Goal: Information Seeking & Learning: Check status

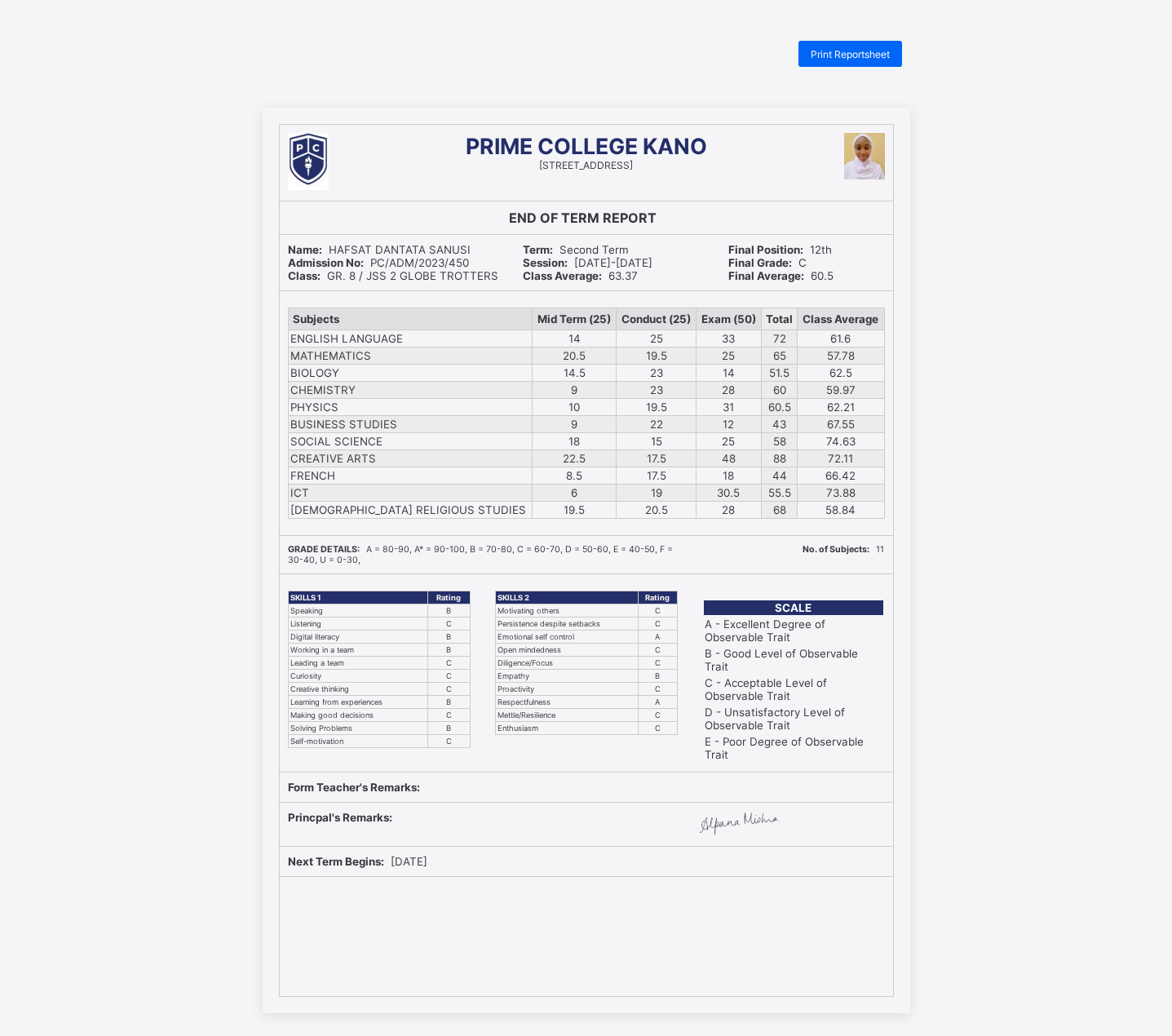
click at [999, 201] on div "PRIME COLLEGE KANO 26A, Alu Avenue, Nassarawa, Kano-Nigeria END OF TERM REPORT …" at bounding box center [586, 560] width 1172 height 906
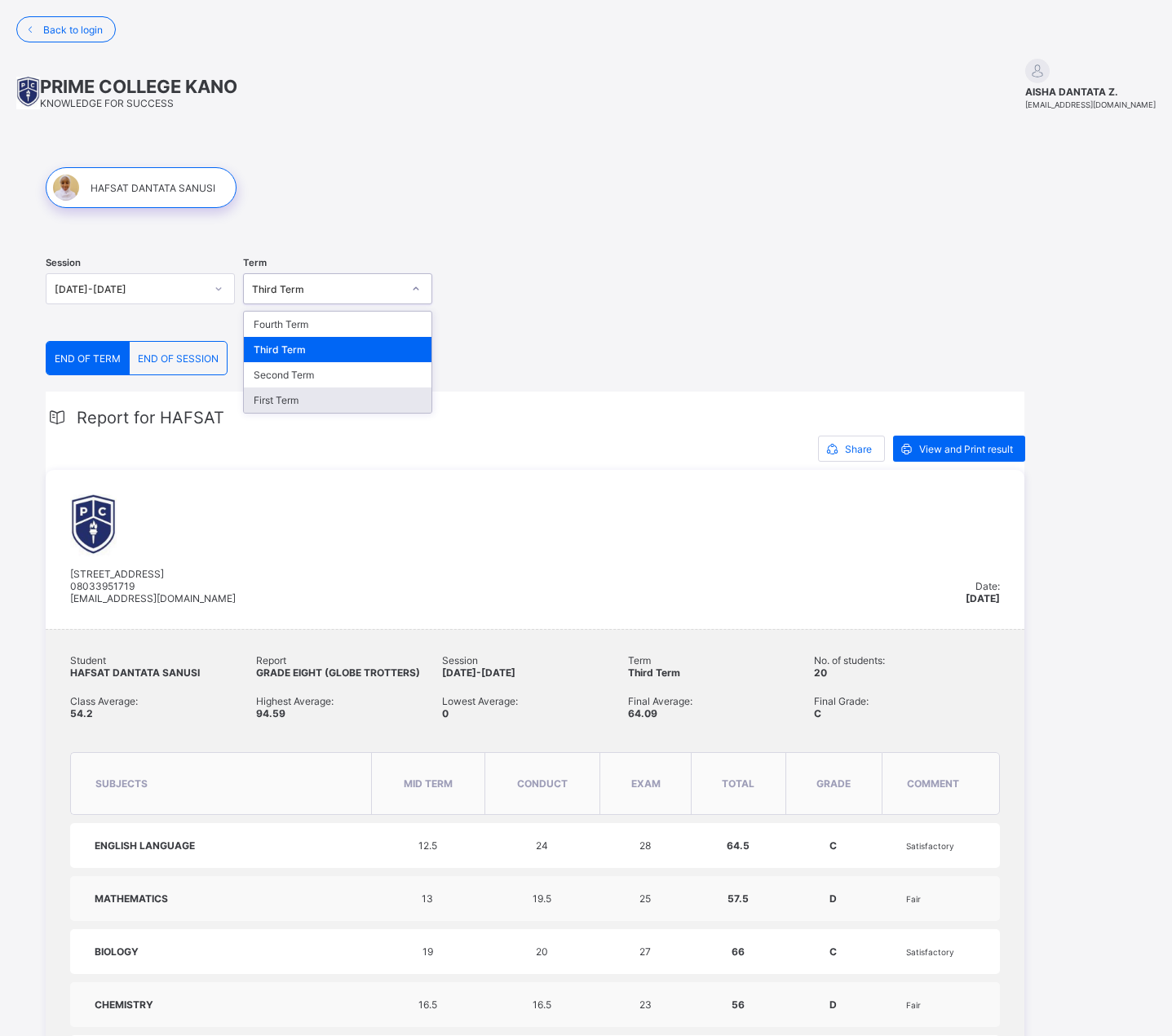
click at [272, 402] on div "First Term" at bounding box center [338, 400] width 187 height 26
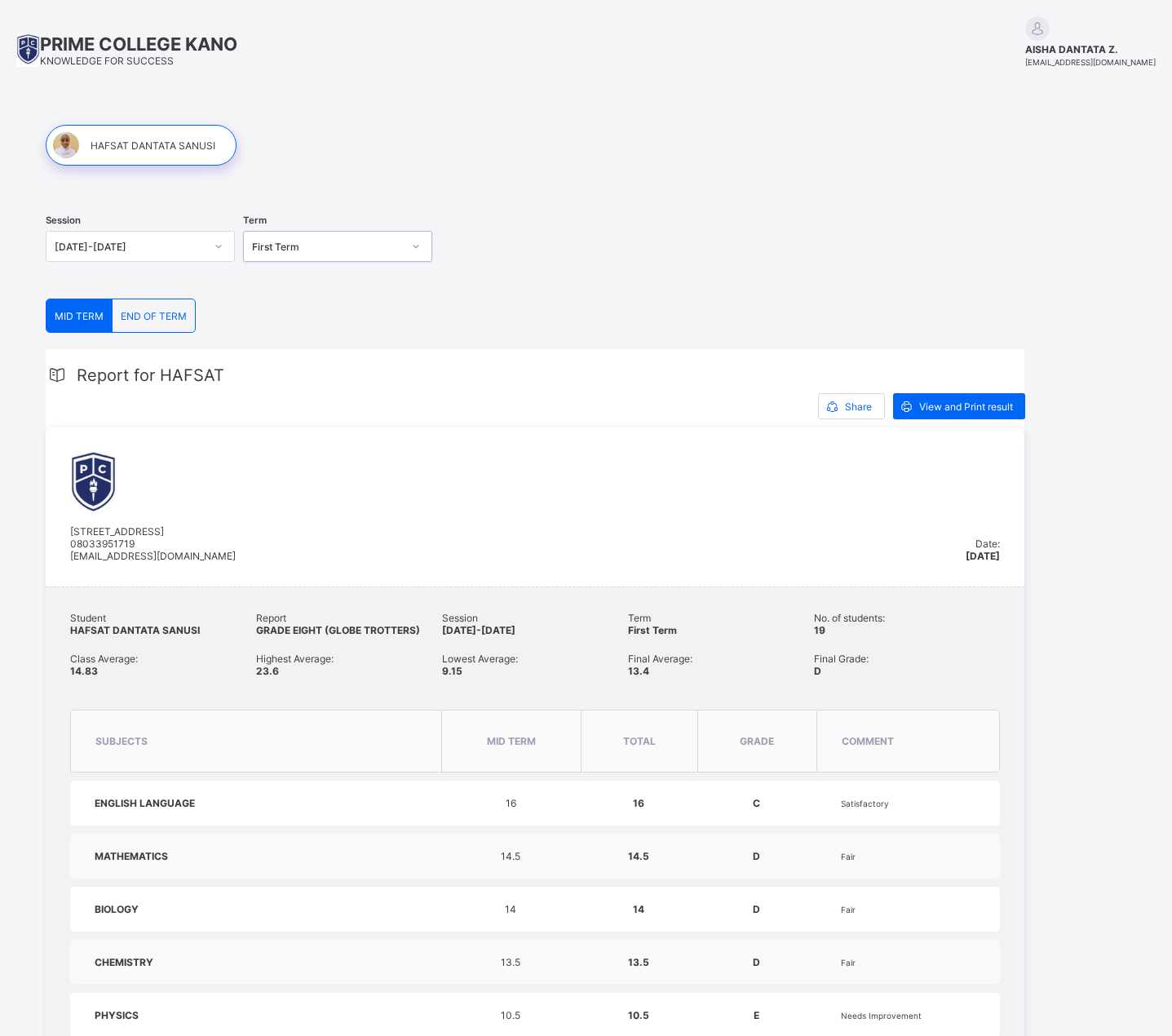
scroll to position [40, 0]
click at [961, 409] on span "View and Print result" at bounding box center [966, 408] width 94 height 12
click at [135, 322] on span "END OF TERM" at bounding box center [154, 318] width 66 height 12
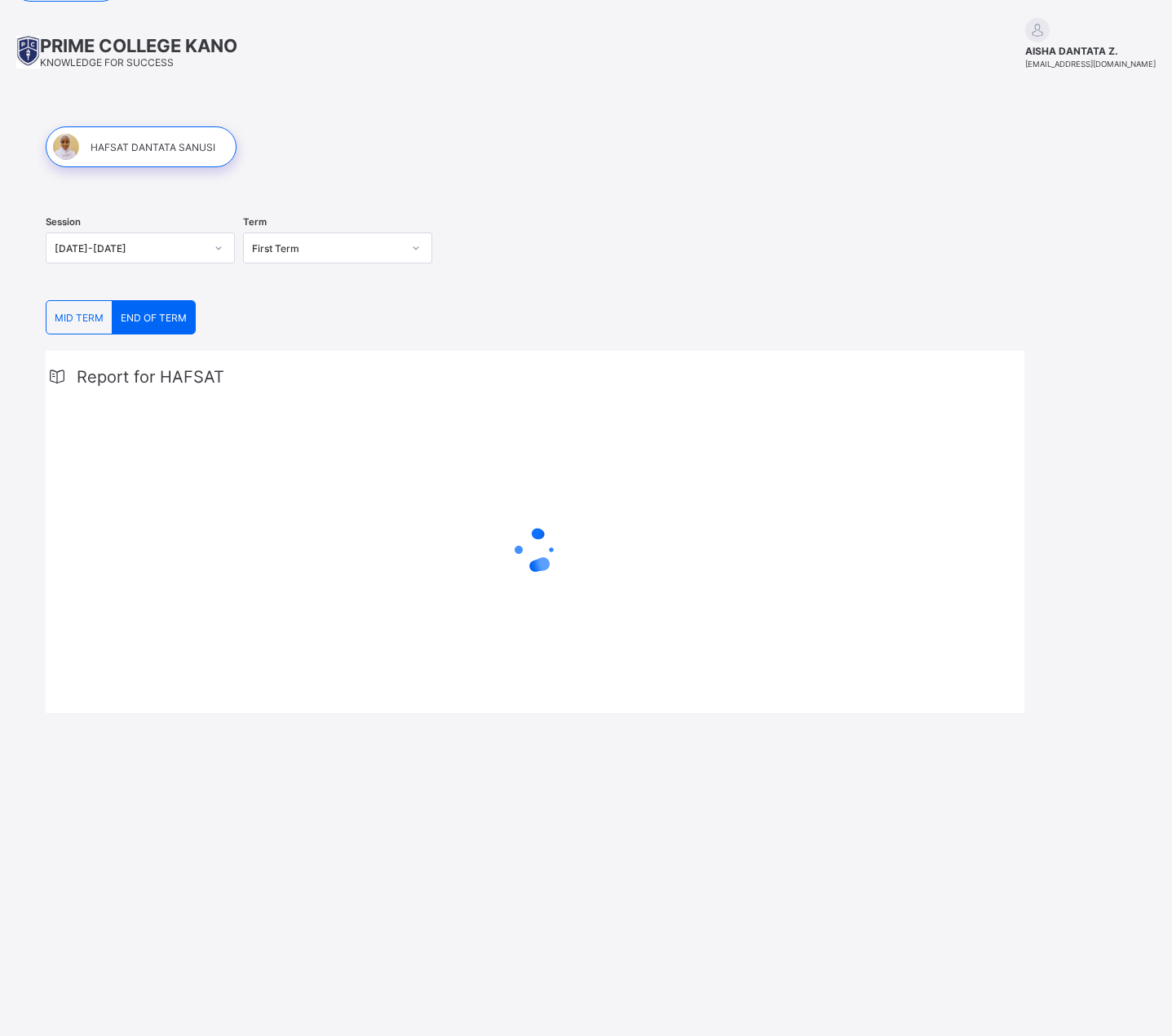
click at [135, 322] on span "END OF TERM" at bounding box center [154, 318] width 66 height 12
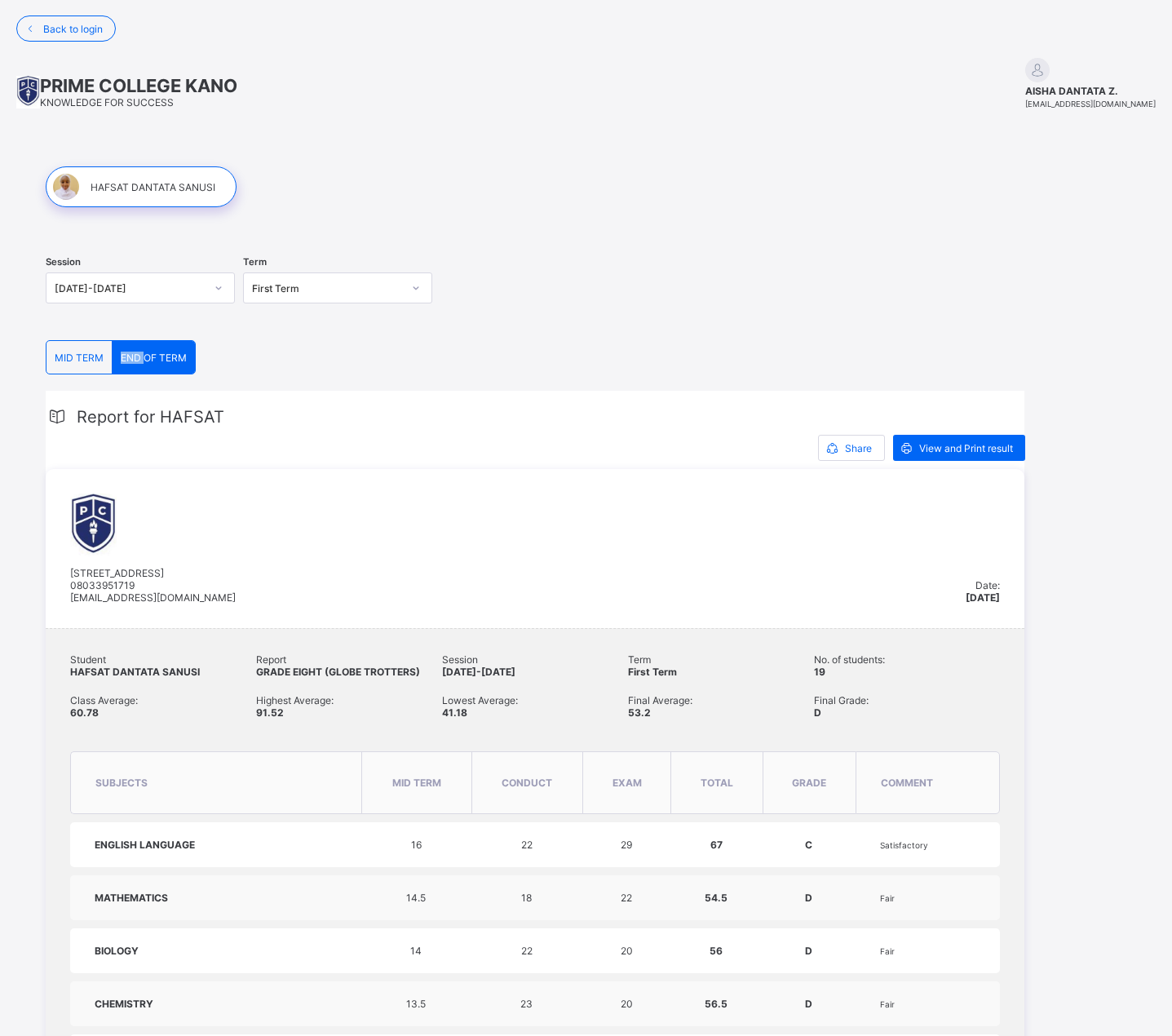
scroll to position [0, 0]
click at [949, 447] on span "View and Print result" at bounding box center [966, 449] width 94 height 12
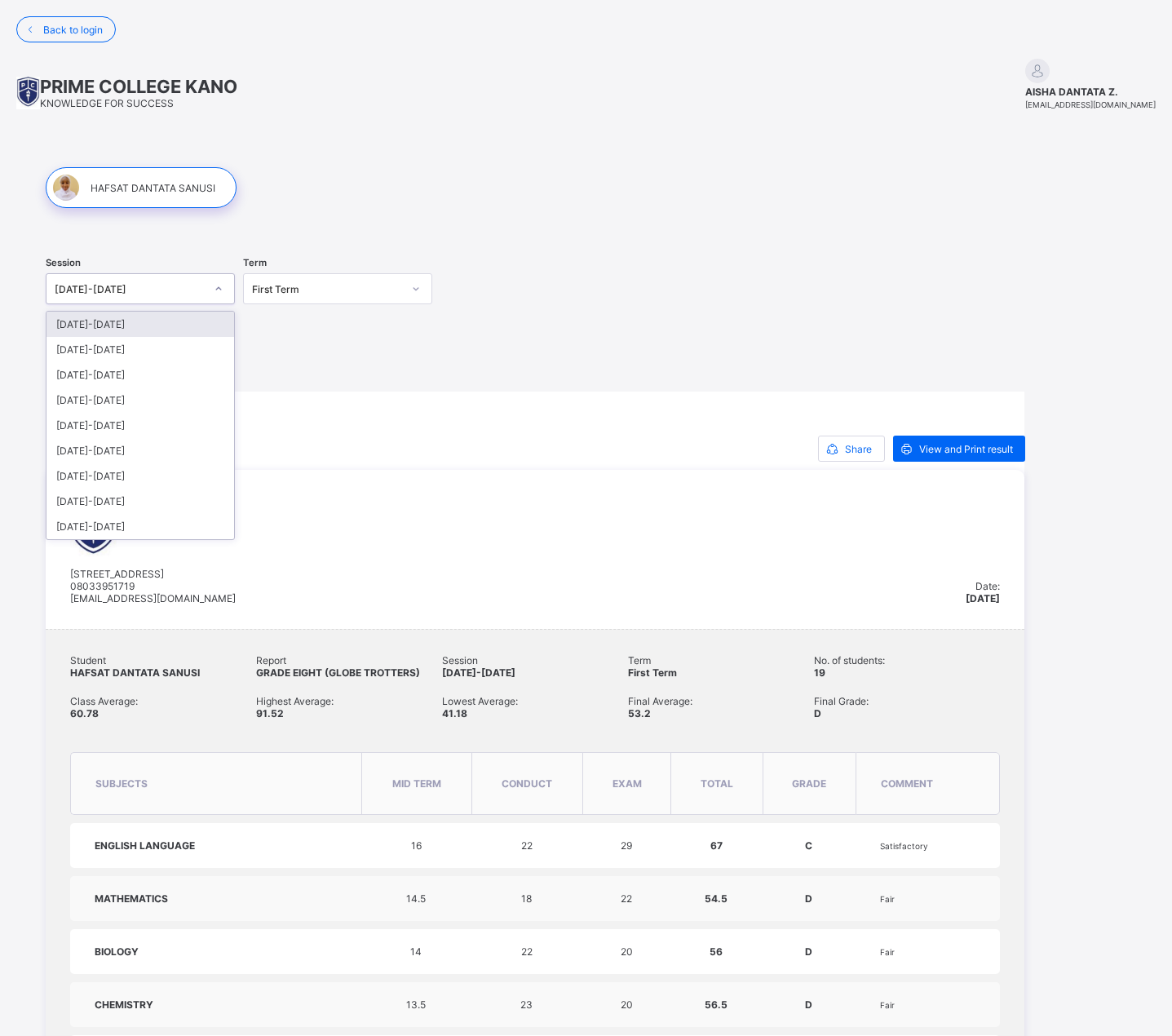
click at [213, 287] on div at bounding box center [219, 289] width 28 height 26
click at [77, 349] on div "2023-2024" at bounding box center [139, 349] width 187 height 26
click at [77, 349] on div "MID TERM" at bounding box center [79, 358] width 66 height 33
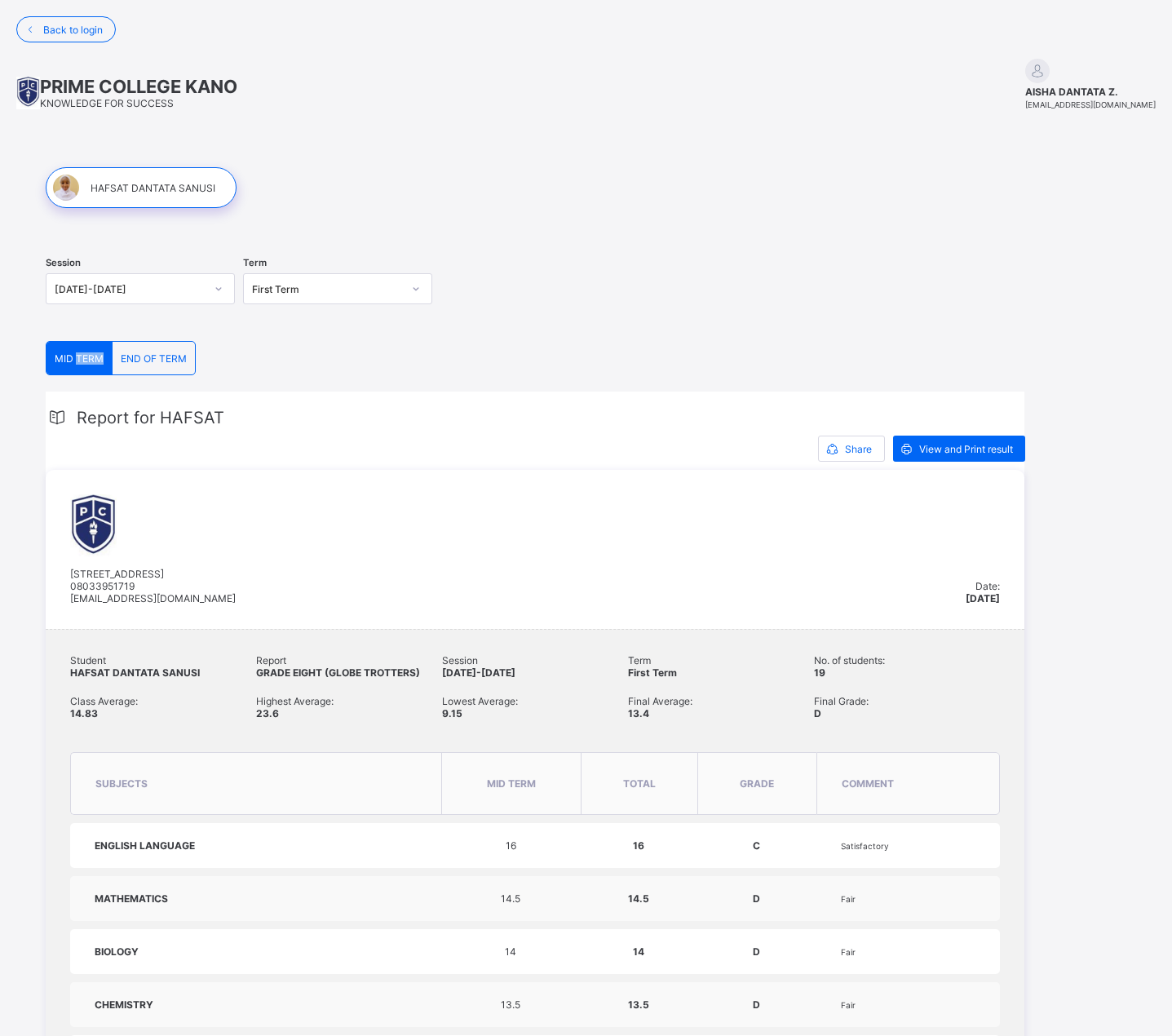
click at [144, 362] on span "END OF TERM" at bounding box center [154, 358] width 66 height 12
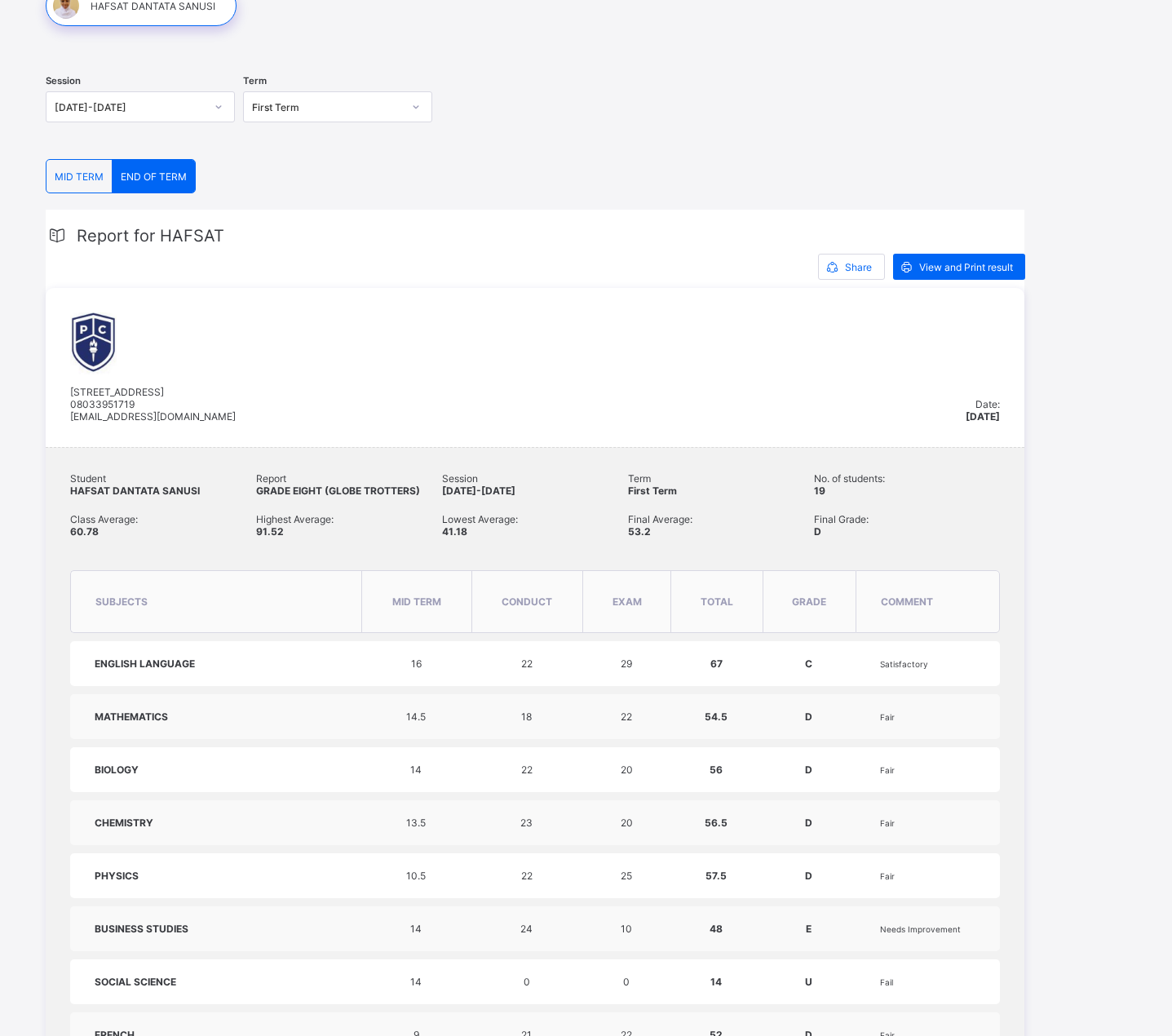
scroll to position [143, 0]
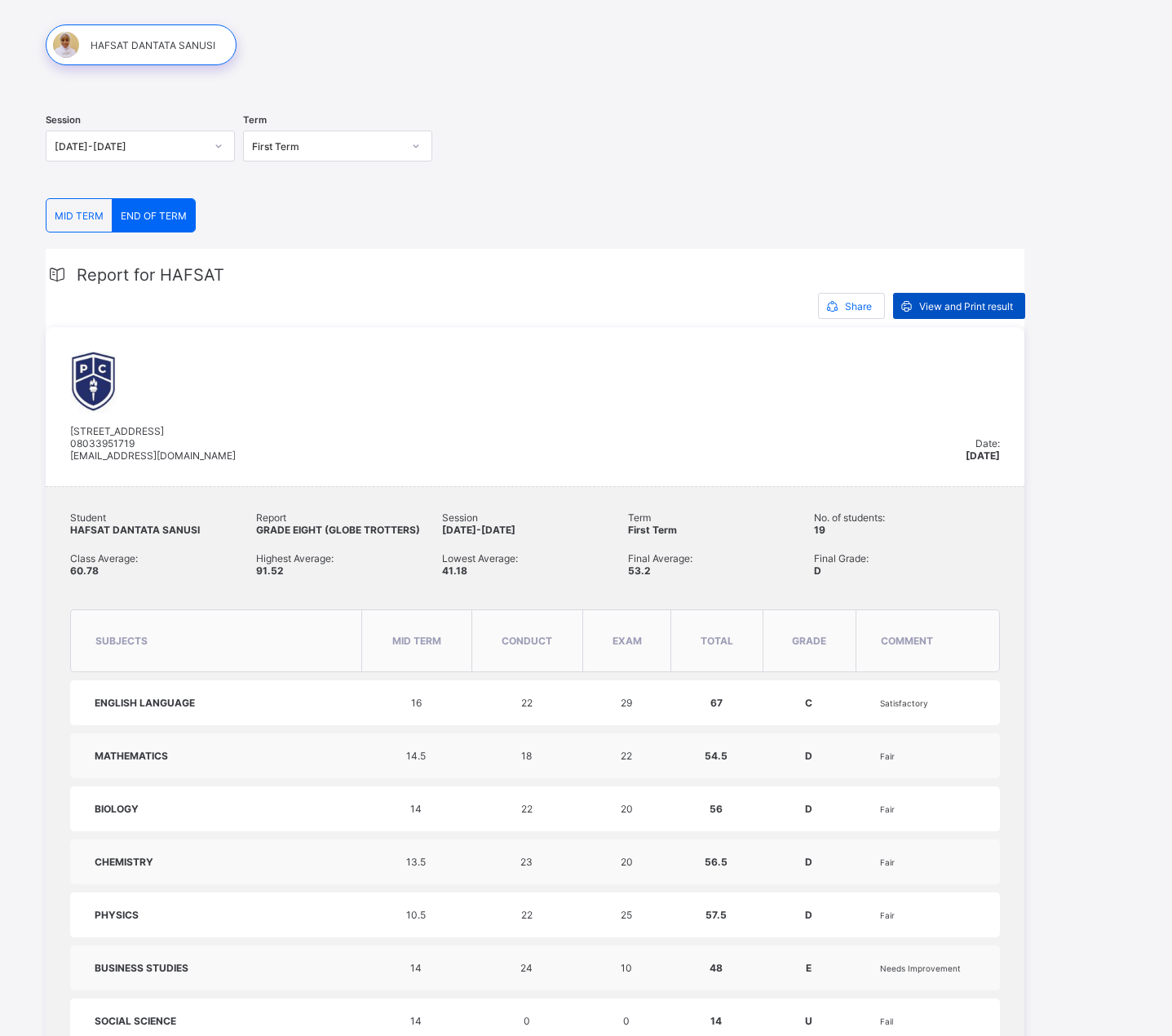
click at [933, 307] on span "View and Print result" at bounding box center [966, 306] width 94 height 12
click at [179, 148] on div "2023-2024" at bounding box center [130, 146] width 150 height 12
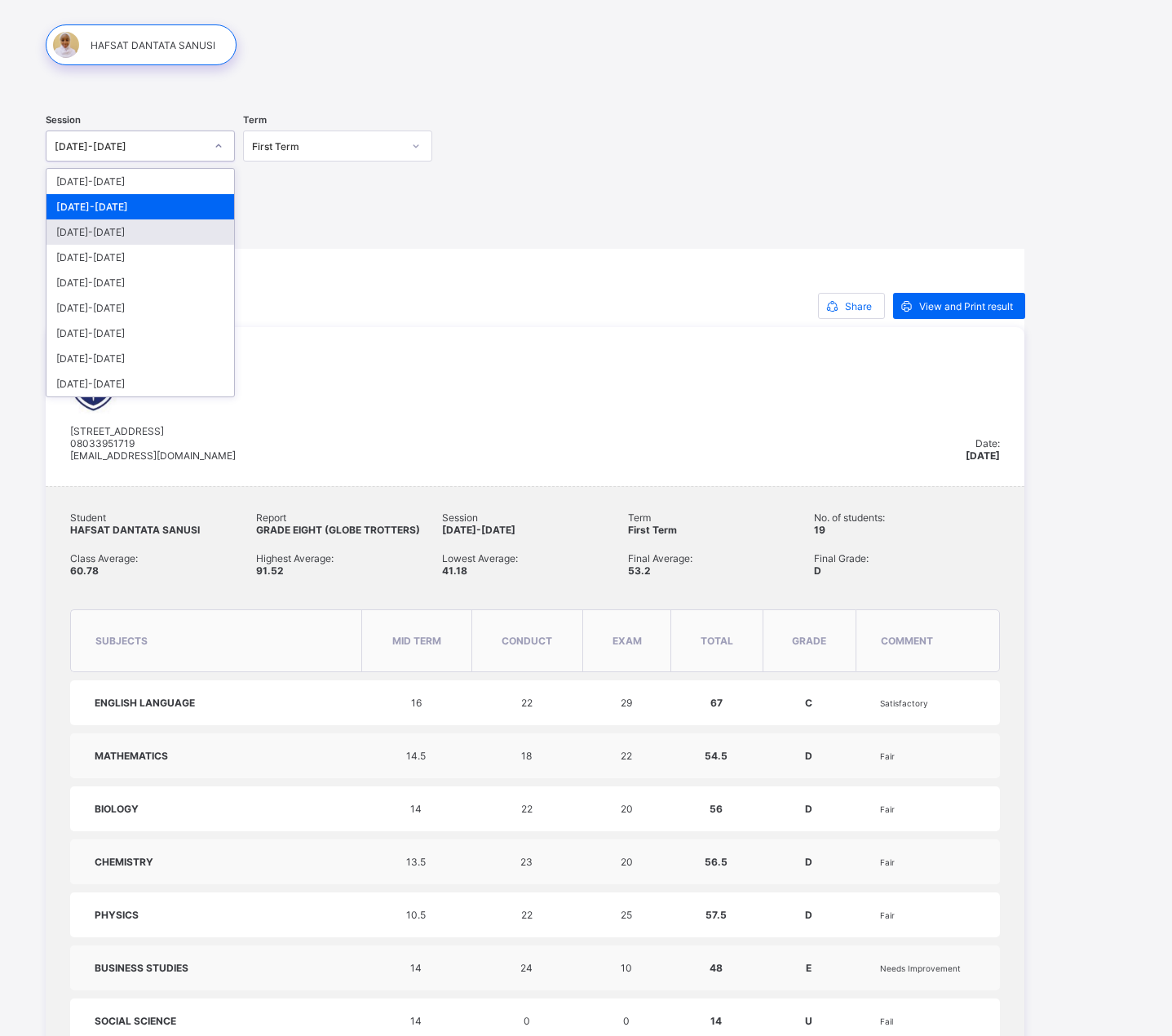
click at [95, 237] on div "2022-2023" at bounding box center [139, 232] width 187 height 26
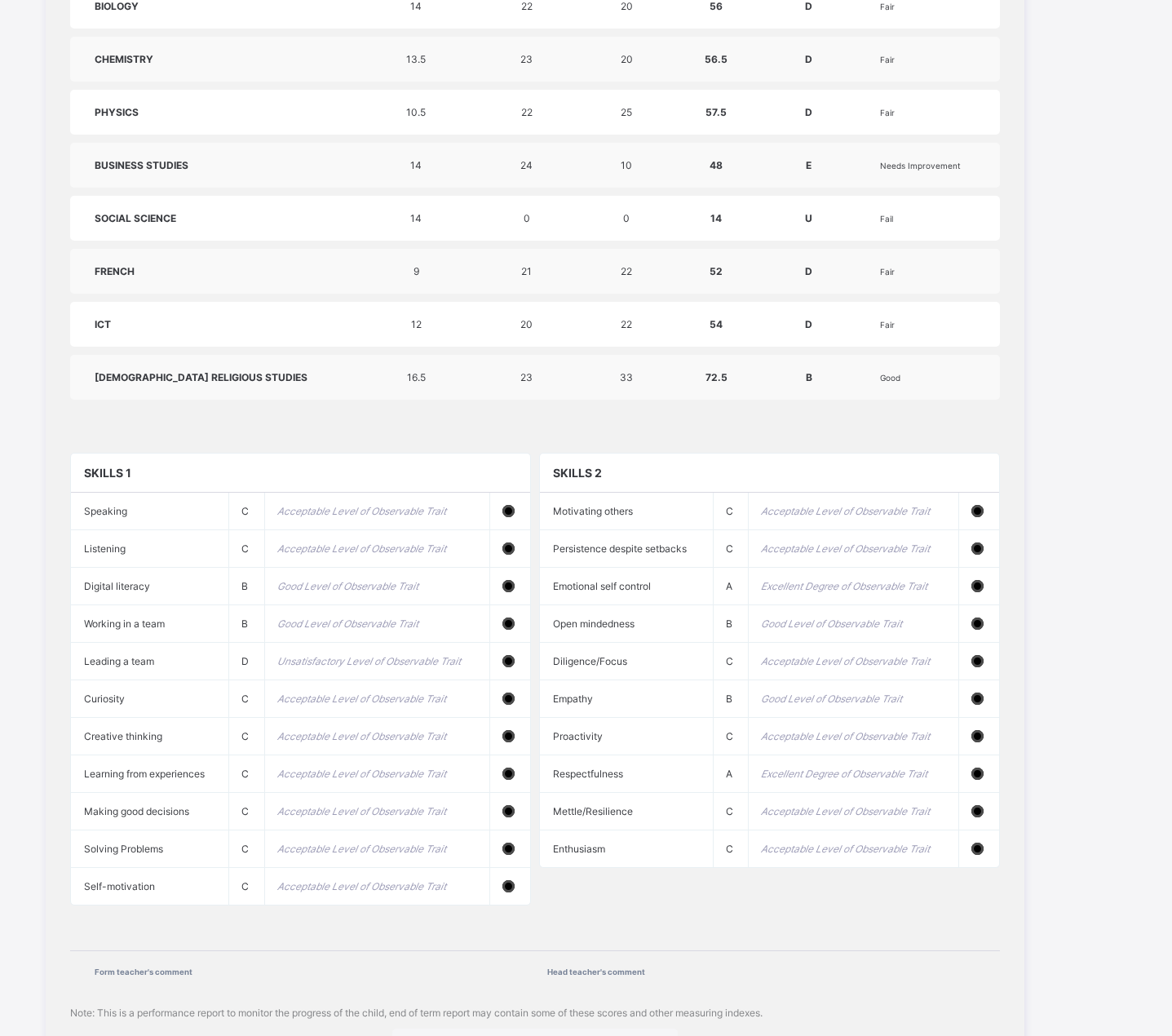
scroll to position [1012, 0]
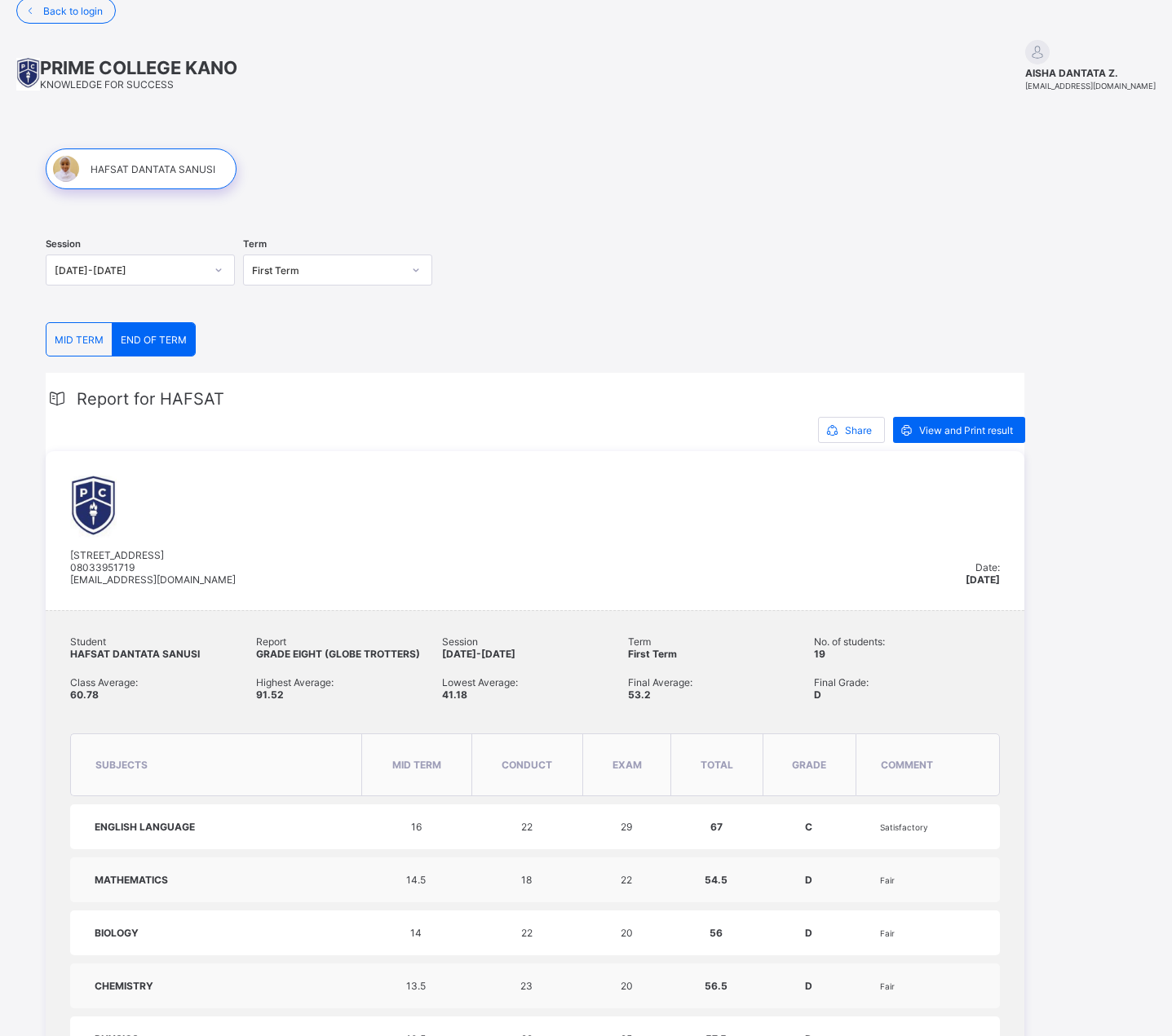
scroll to position [0, 0]
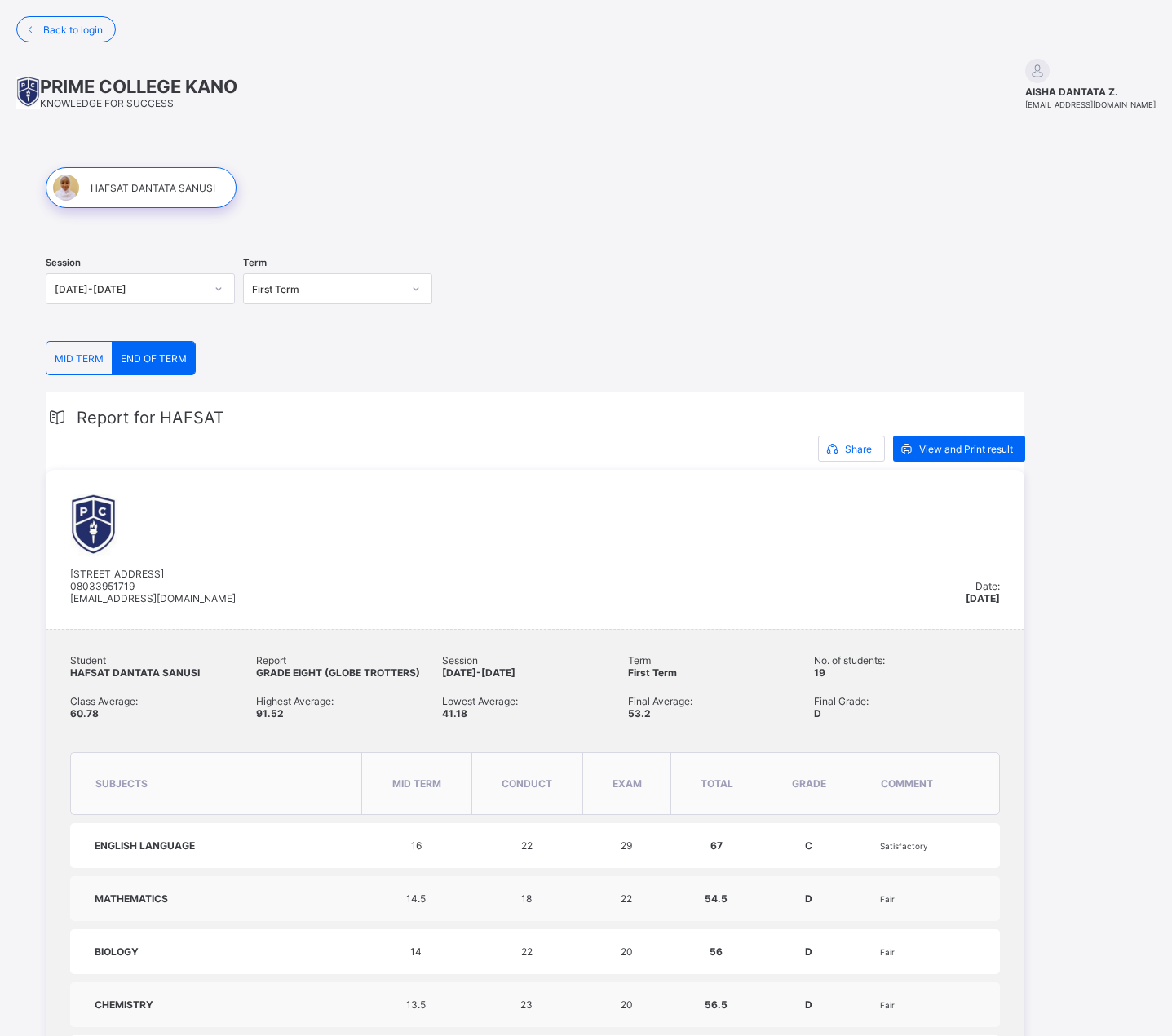
click at [144, 359] on span "END OF TERM" at bounding box center [154, 358] width 66 height 12
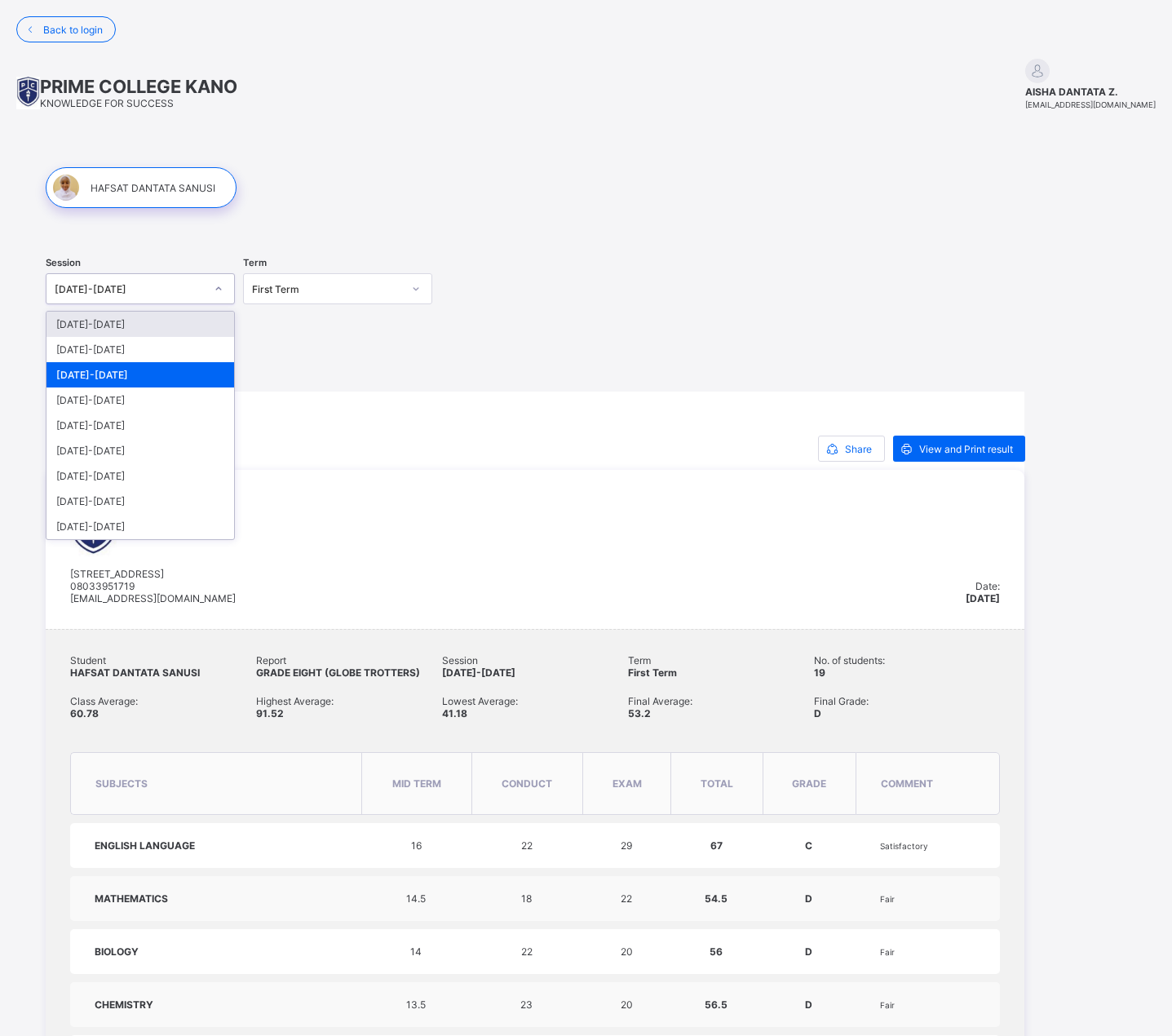
click at [222, 292] on icon at bounding box center [219, 289] width 10 height 17
click at [92, 348] on div "2023-2024" at bounding box center [139, 349] width 187 height 26
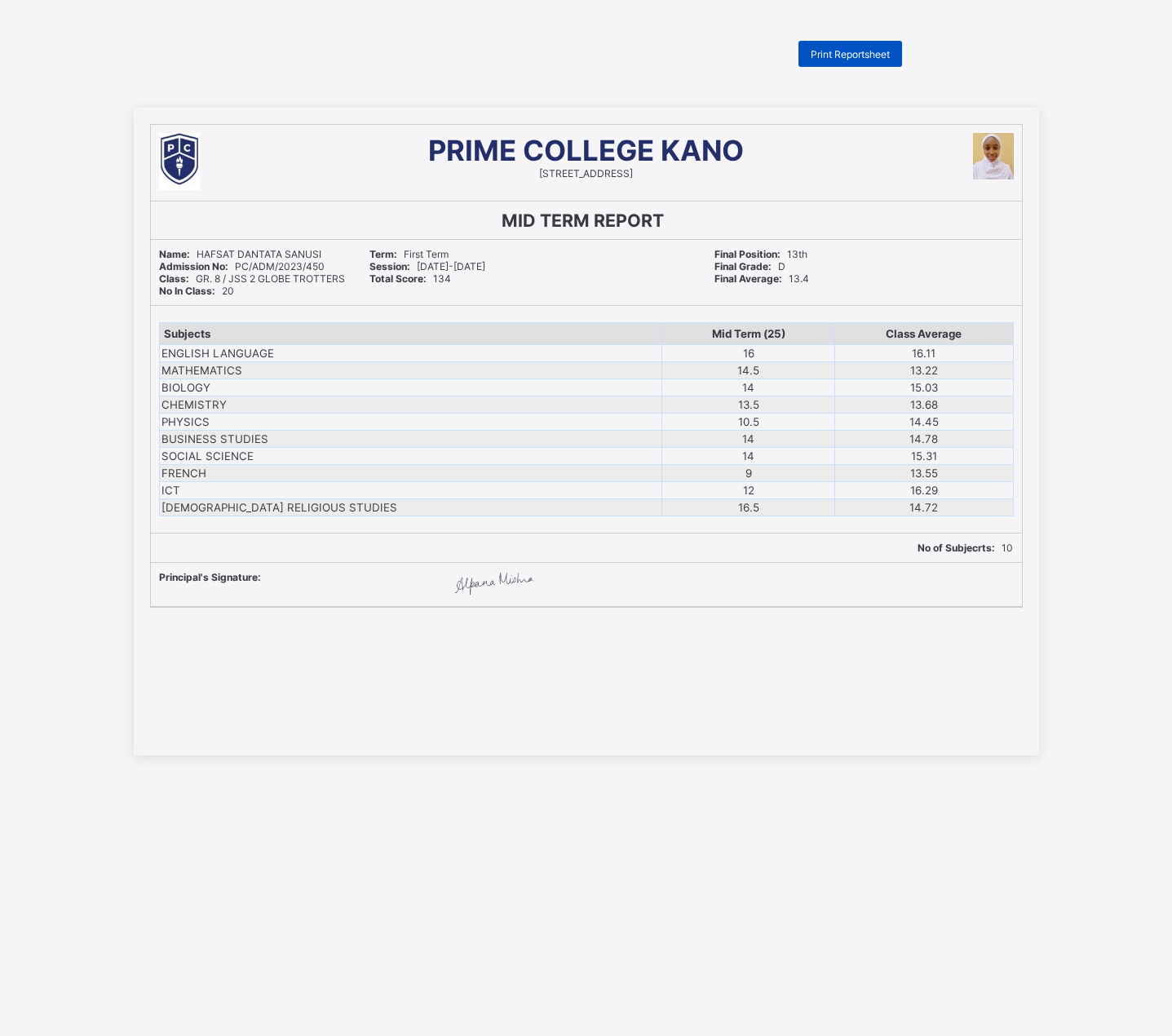
click at [839, 48] on span "Print Reportsheet" at bounding box center [850, 54] width 79 height 12
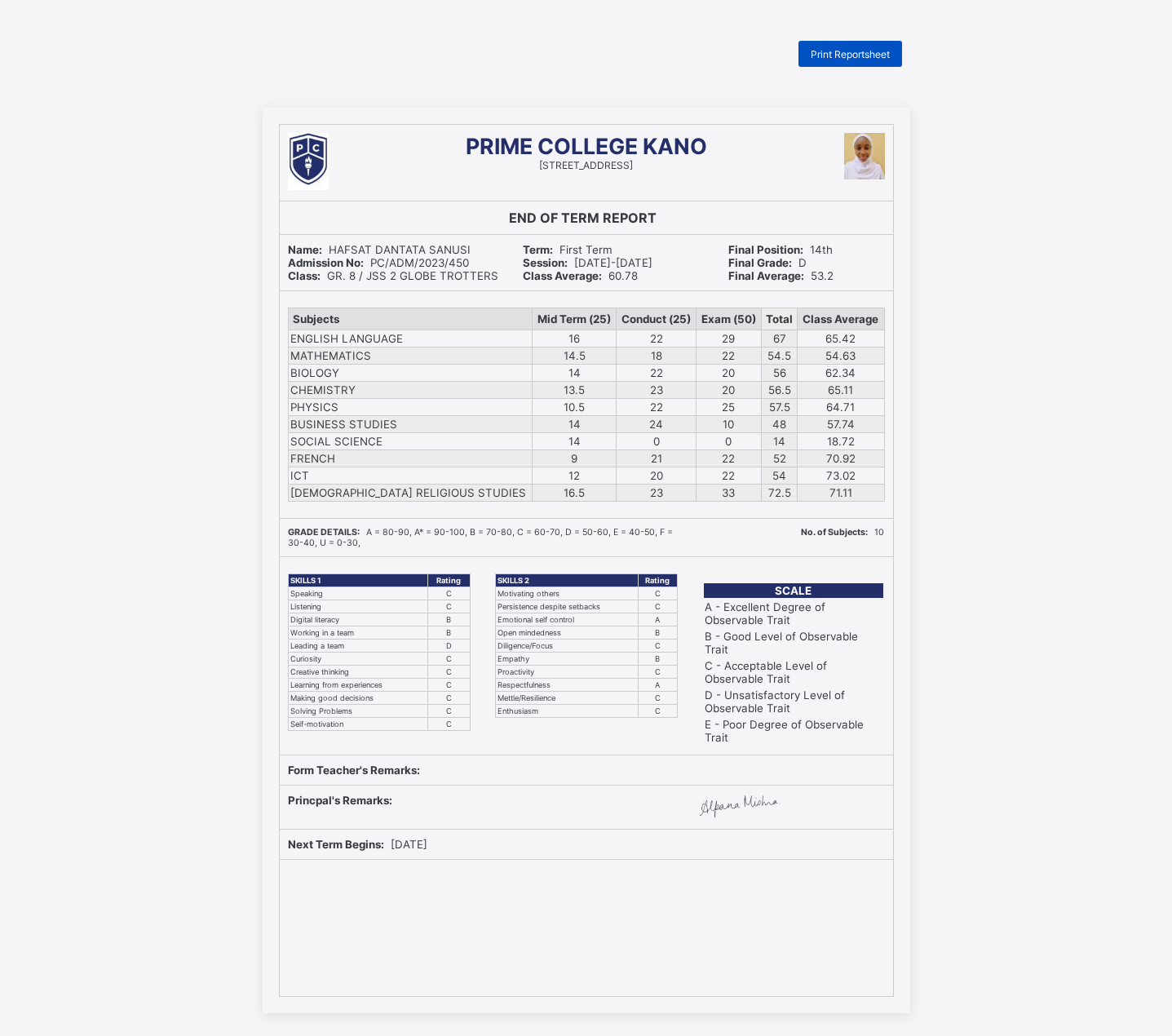
click at [848, 51] on span "Print Reportsheet" at bounding box center [850, 54] width 79 height 12
click at [842, 50] on span "Print Reportsheet" at bounding box center [850, 54] width 79 height 12
click at [959, 469] on div "PRIME COLLEGE KANO 26A, Alu Avenue, Nassarawa, Kano-Nigeria END OF TERM REPORT …" at bounding box center [586, 560] width 1172 height 906
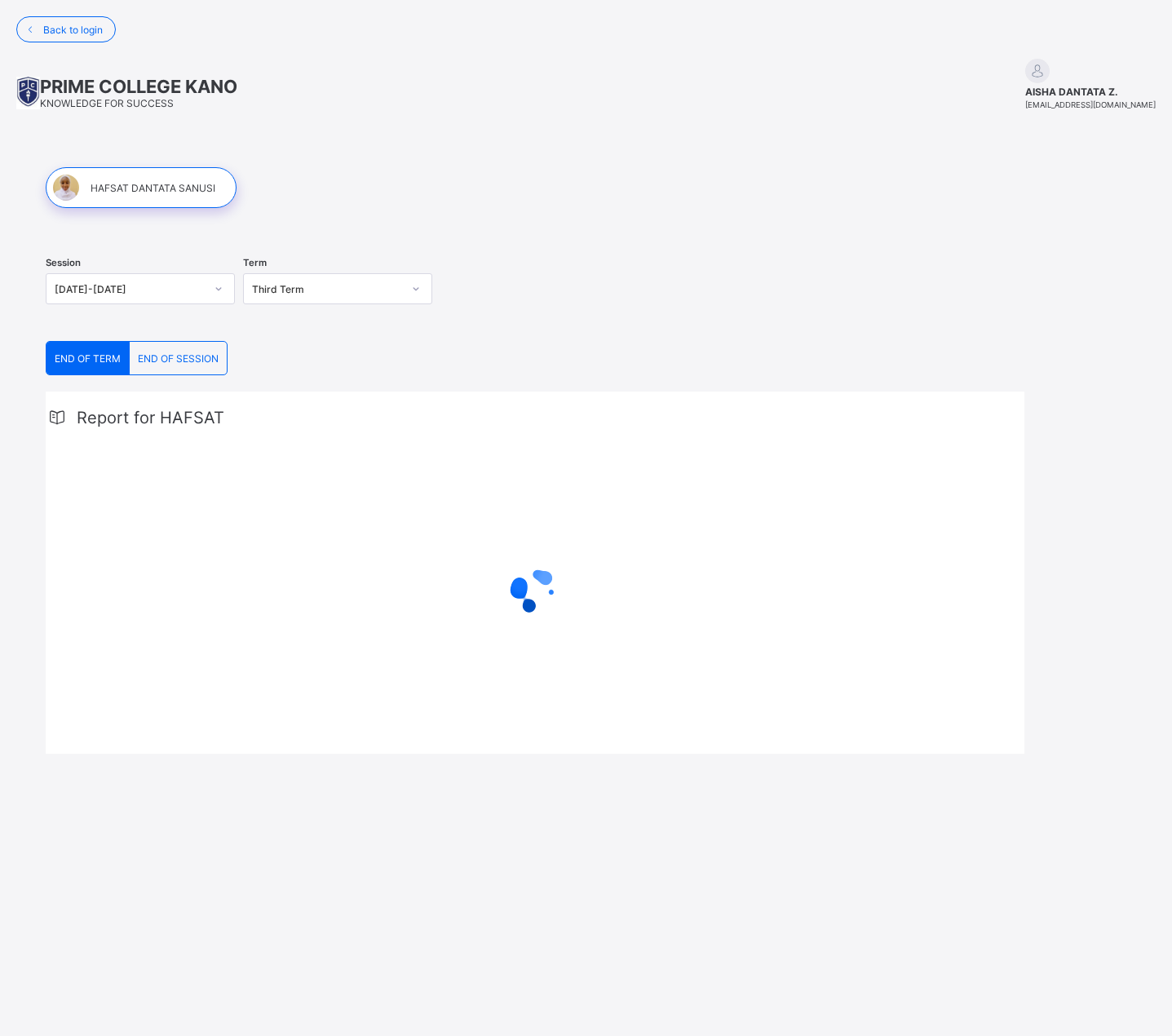
click at [165, 360] on span "END OF SESSION" at bounding box center [178, 358] width 81 height 12
click at [164, 360] on span "END OF SESSION" at bounding box center [178, 358] width 81 height 12
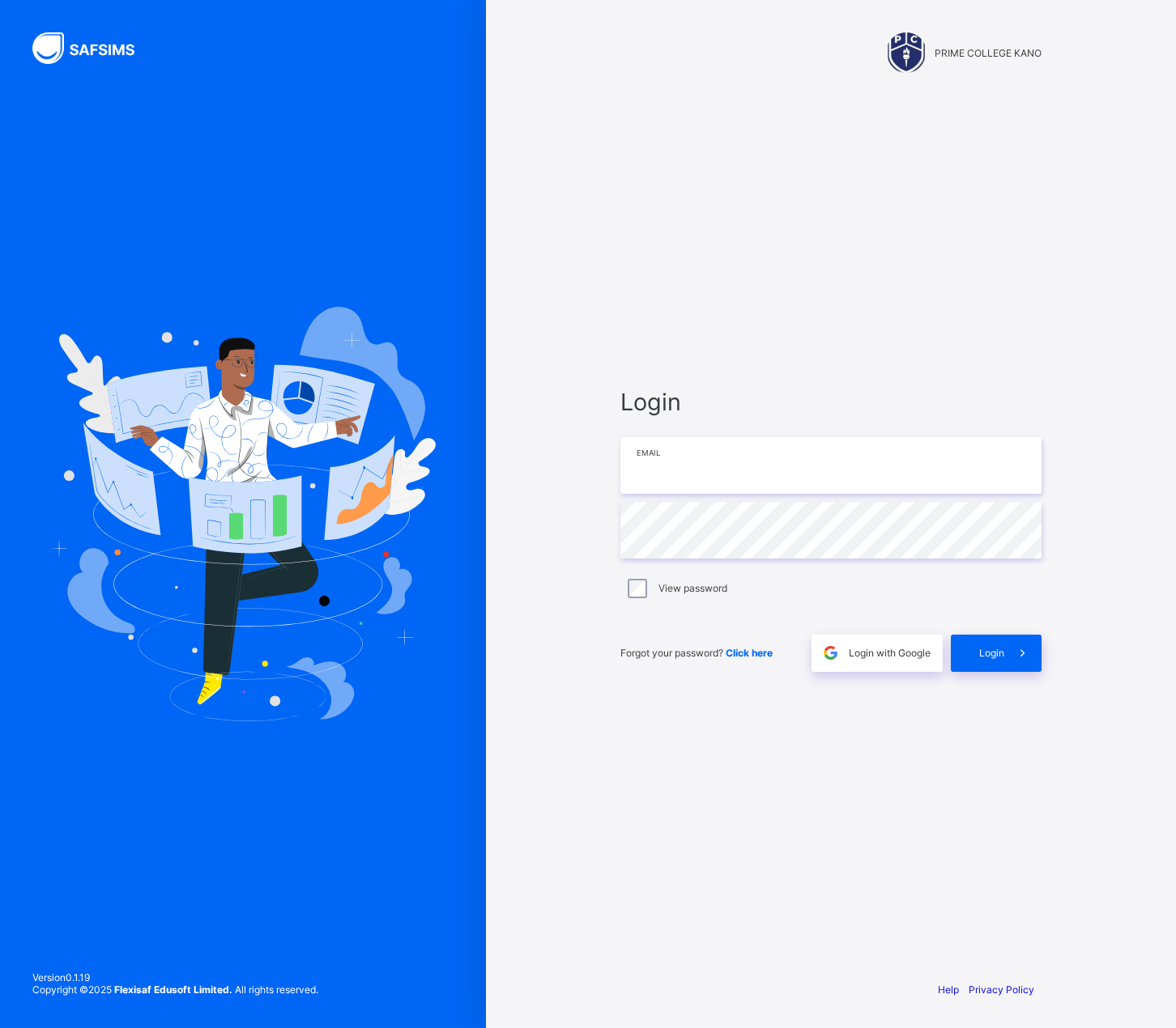
click at [668, 475] on input "email" at bounding box center [831, 465] width 421 height 57
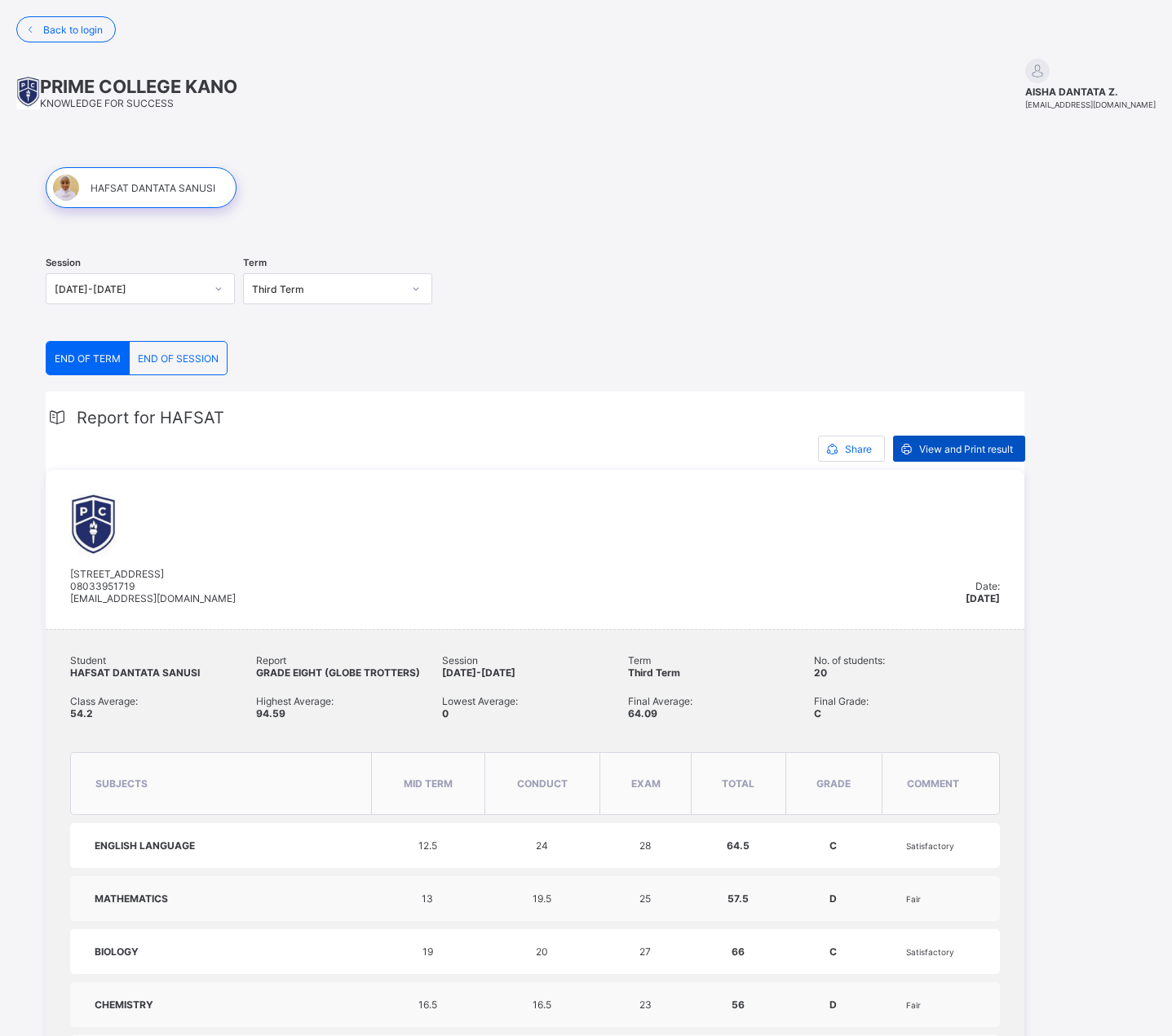
click at [960, 454] on span "View and Print result" at bounding box center [966, 449] width 94 height 12
click at [179, 359] on span "END OF SESSION" at bounding box center [178, 358] width 81 height 12
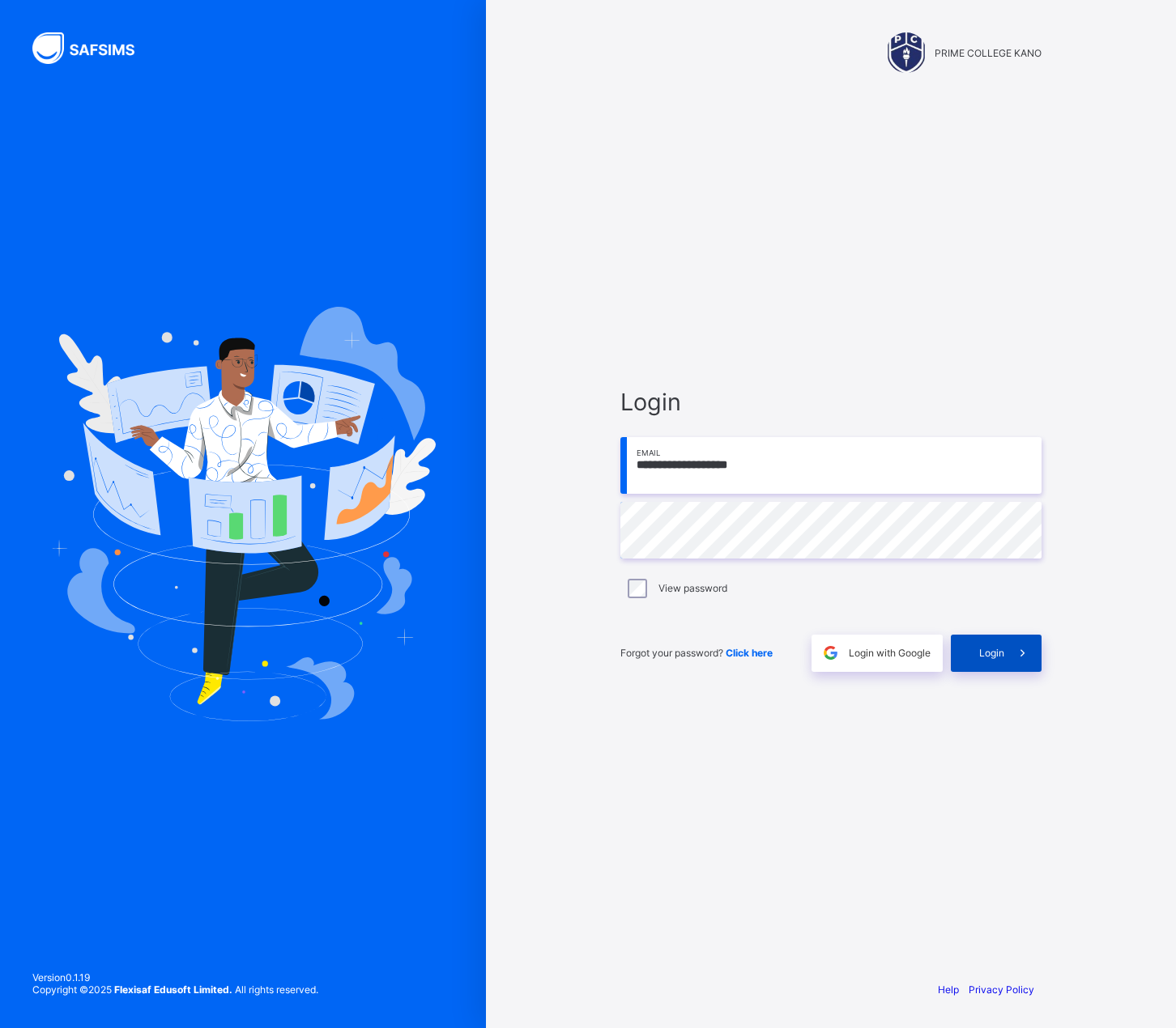
click at [1001, 654] on span "Login" at bounding box center [992, 653] width 25 height 12
click at [997, 654] on span "Login" at bounding box center [992, 653] width 25 height 12
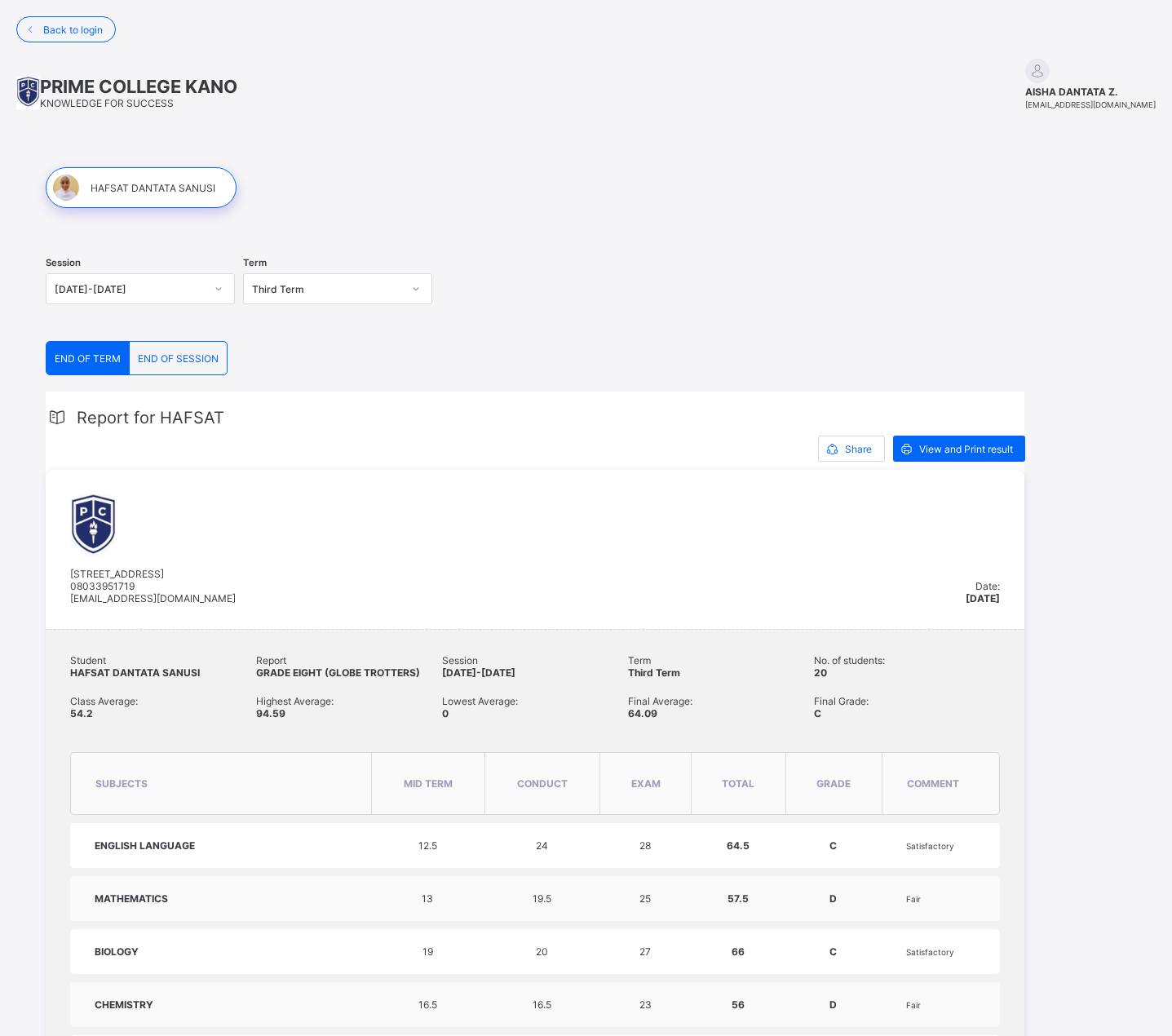
click at [363, 292] on div "Third Term" at bounding box center [327, 289] width 150 height 12
click at [421, 295] on div at bounding box center [416, 289] width 28 height 26
click at [289, 377] on div "Second Term" at bounding box center [338, 375] width 187 height 26
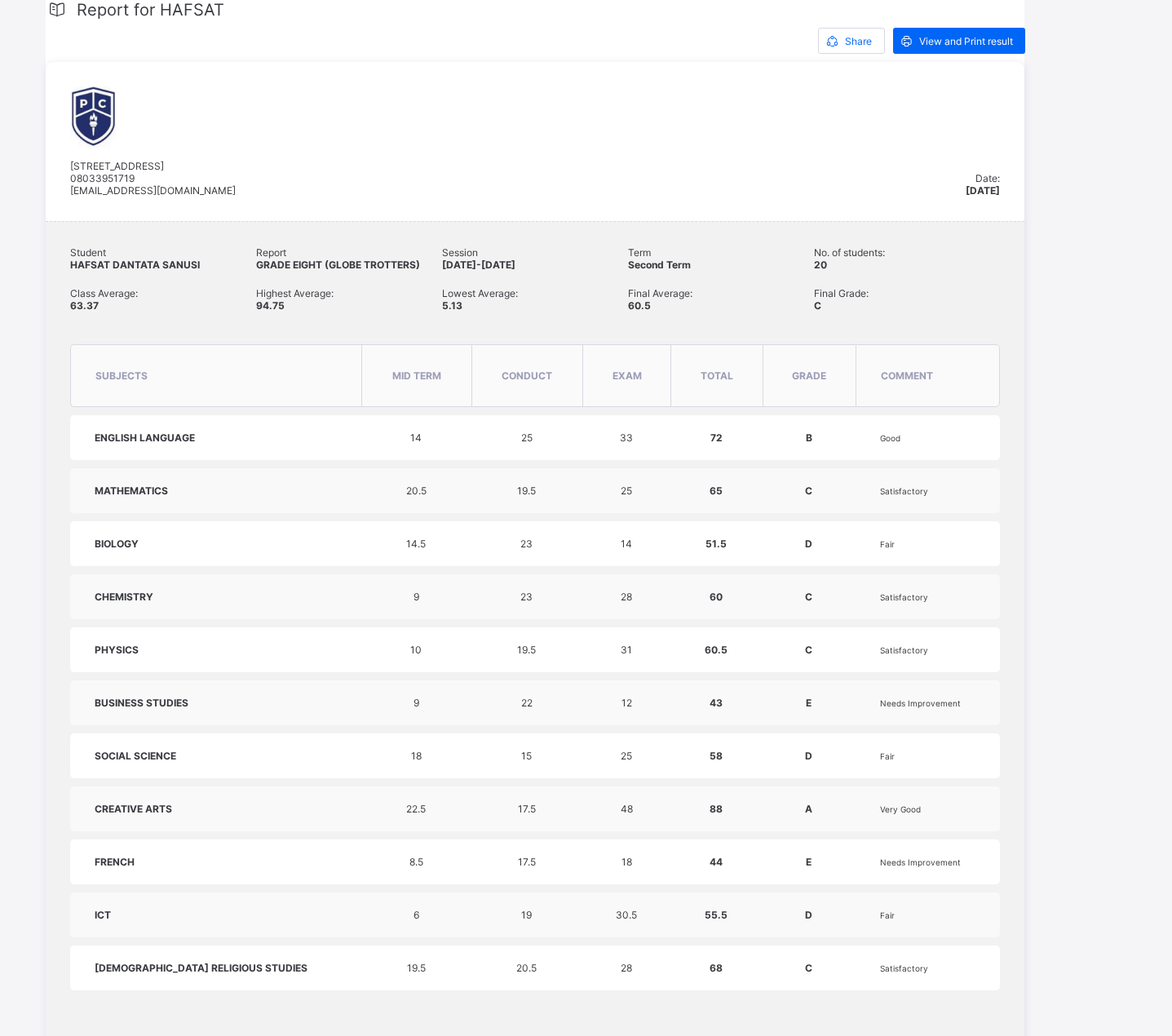
scroll to position [387, 0]
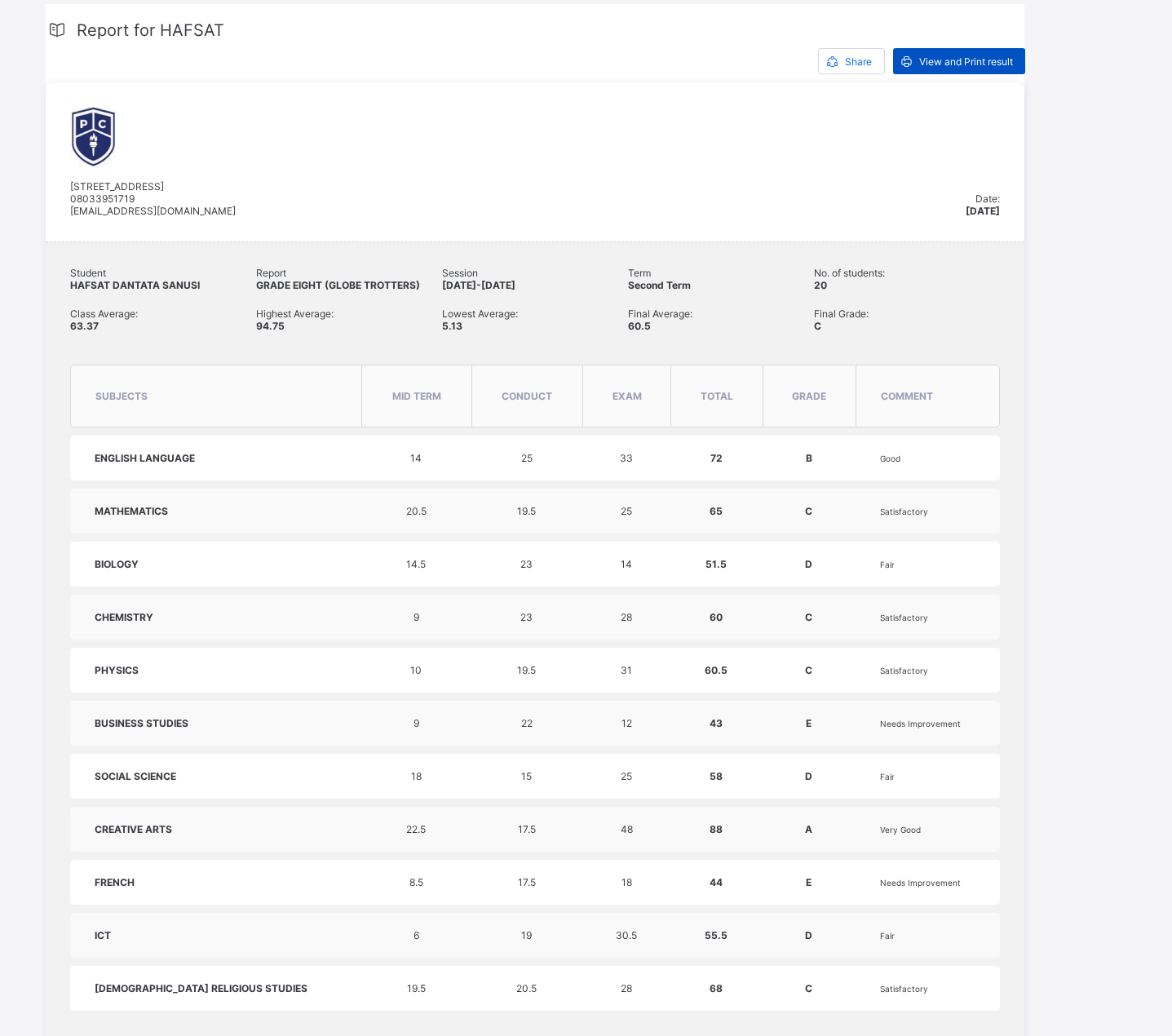
click at [956, 62] on span "View and Print result" at bounding box center [966, 61] width 94 height 12
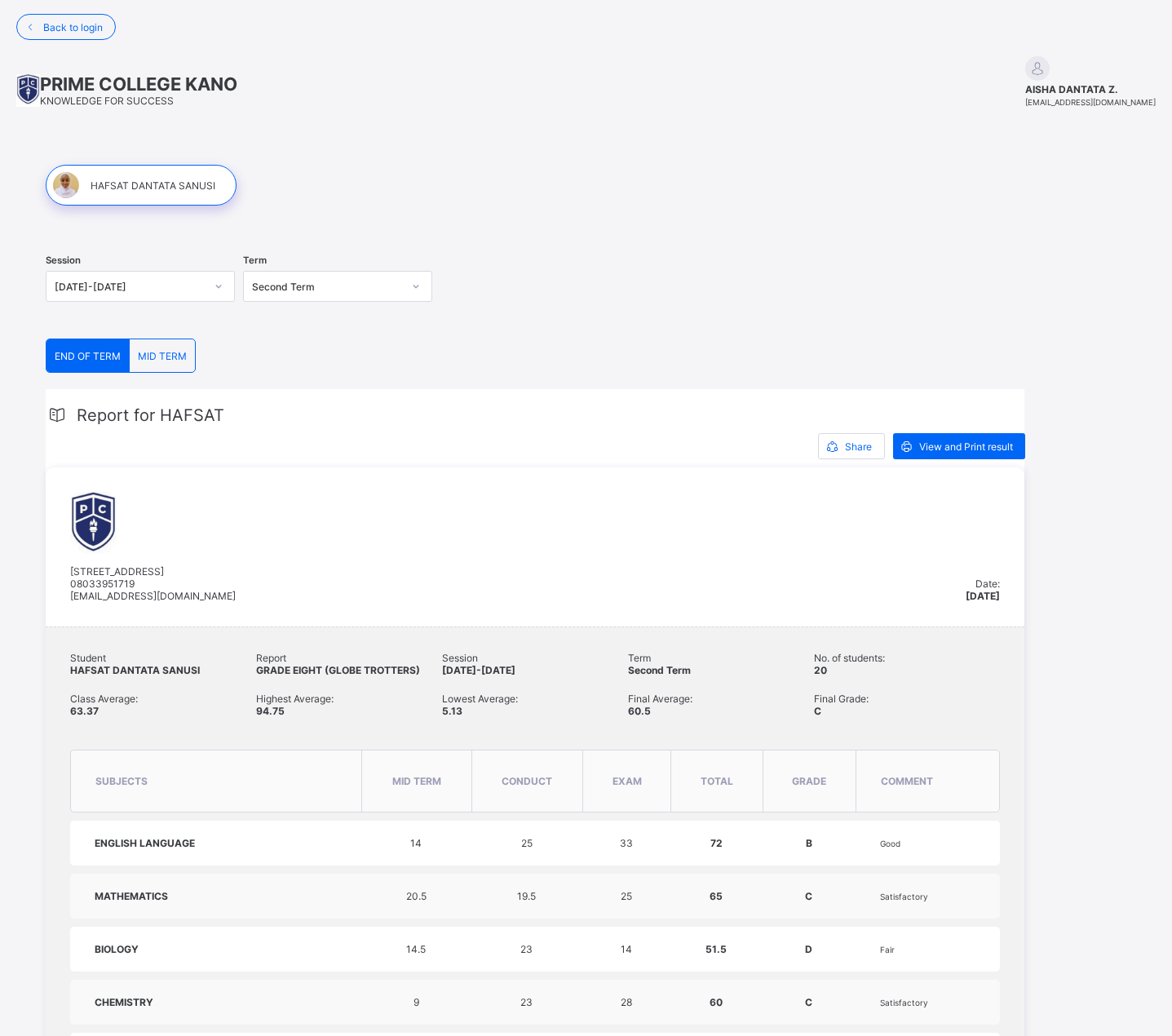
scroll to position [0, 0]
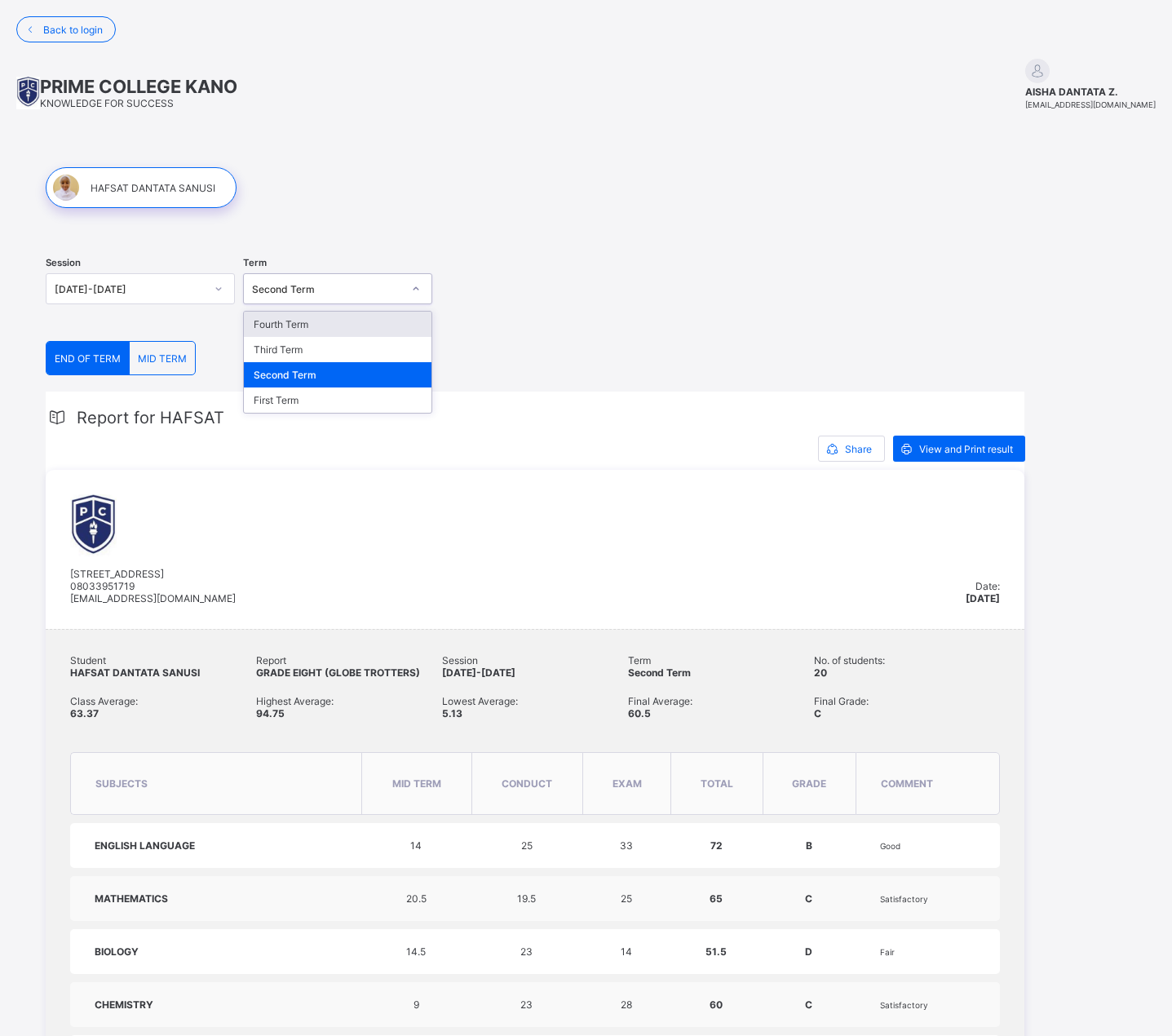
click at [311, 289] on div "Second Term" at bounding box center [327, 289] width 150 height 12
click at [277, 395] on div "First Term" at bounding box center [338, 400] width 187 height 26
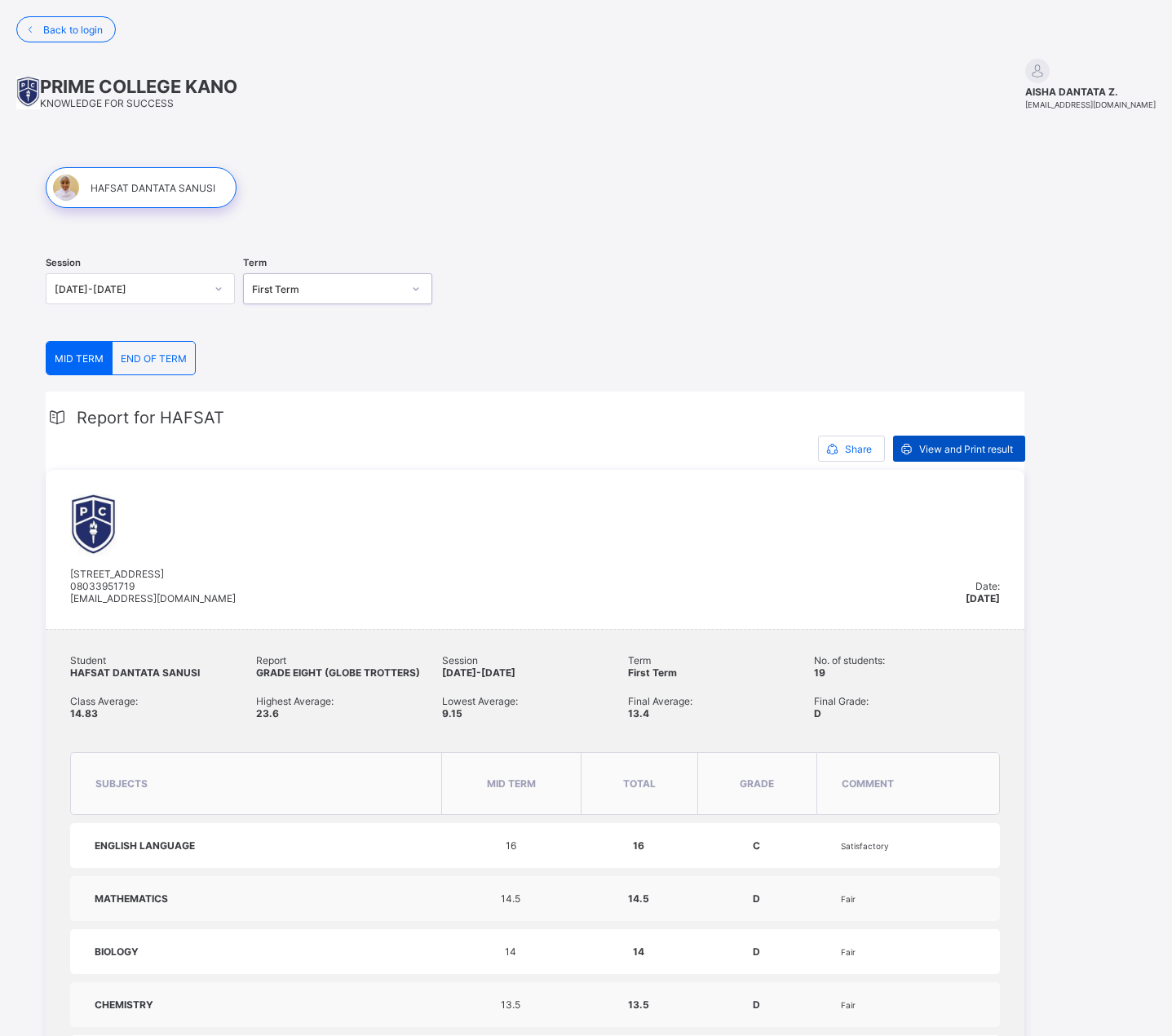
click at [961, 455] on div "View and Print result" at bounding box center [959, 449] width 132 height 26
click at [153, 343] on div "END OF TERM" at bounding box center [154, 358] width 83 height 33
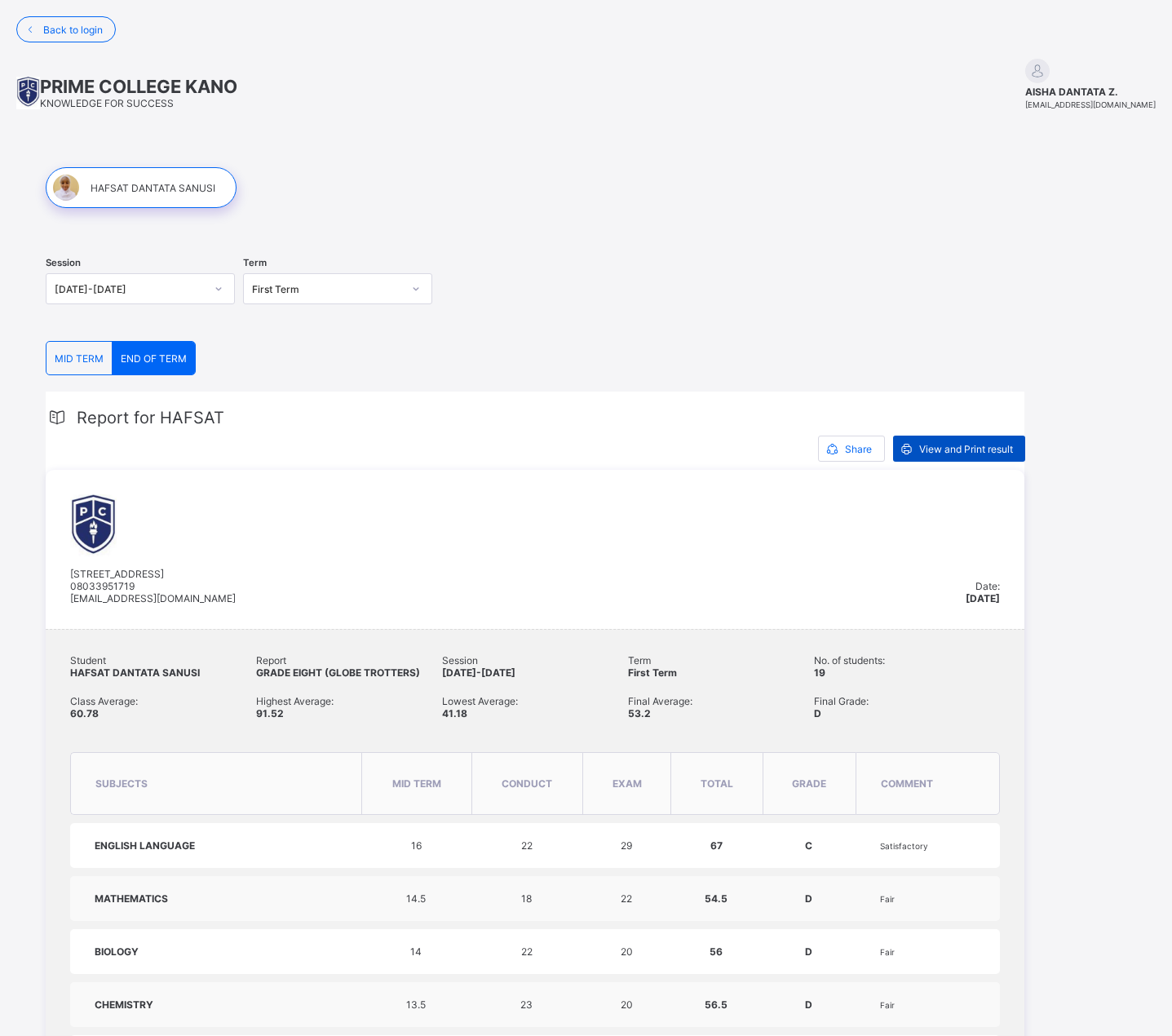
click at [962, 453] on span "View and Print result" at bounding box center [966, 449] width 94 height 12
click at [229, 291] on div at bounding box center [219, 289] width 28 height 26
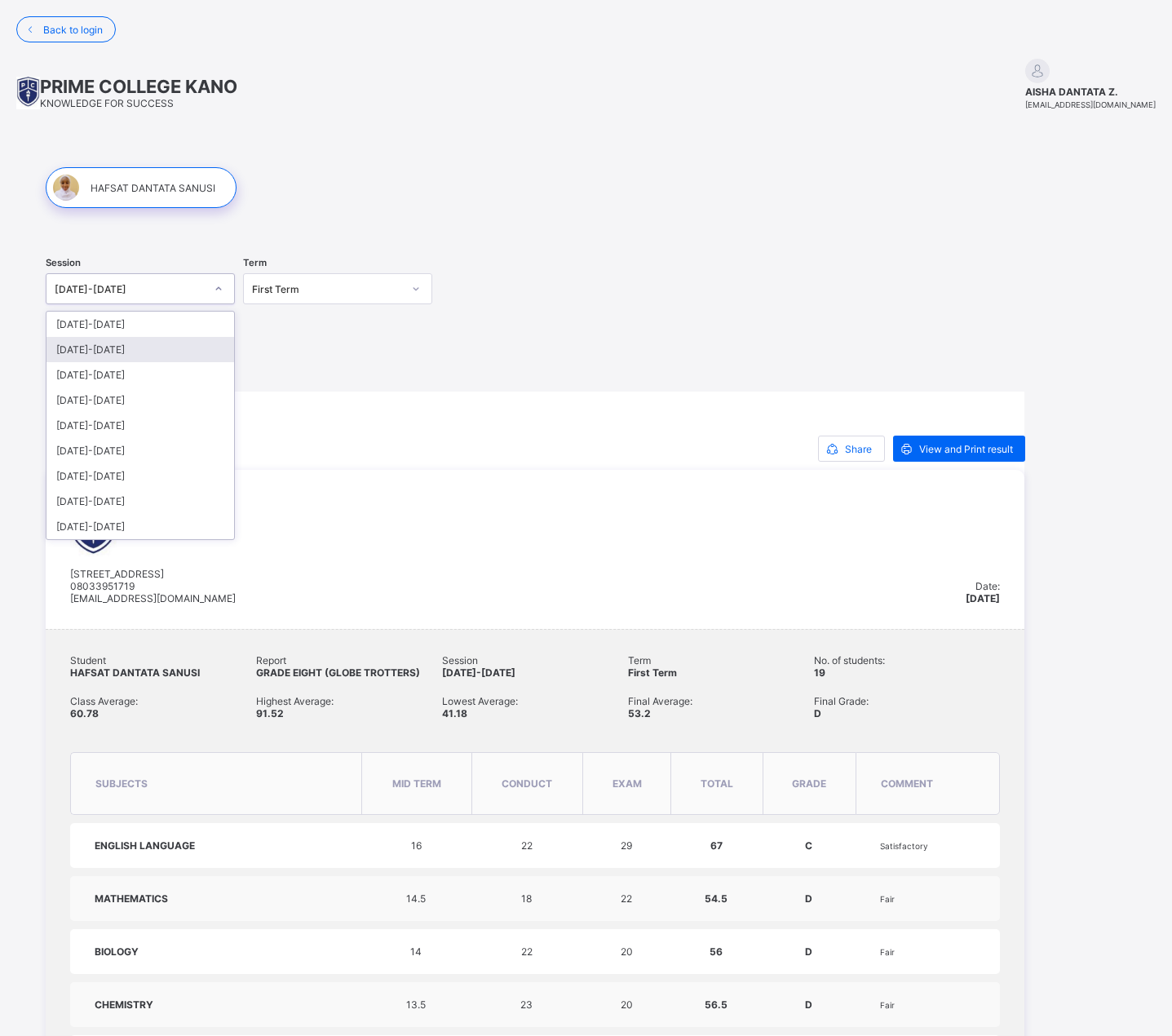
click at [87, 353] on div "2023-2024" at bounding box center [139, 349] width 187 height 26
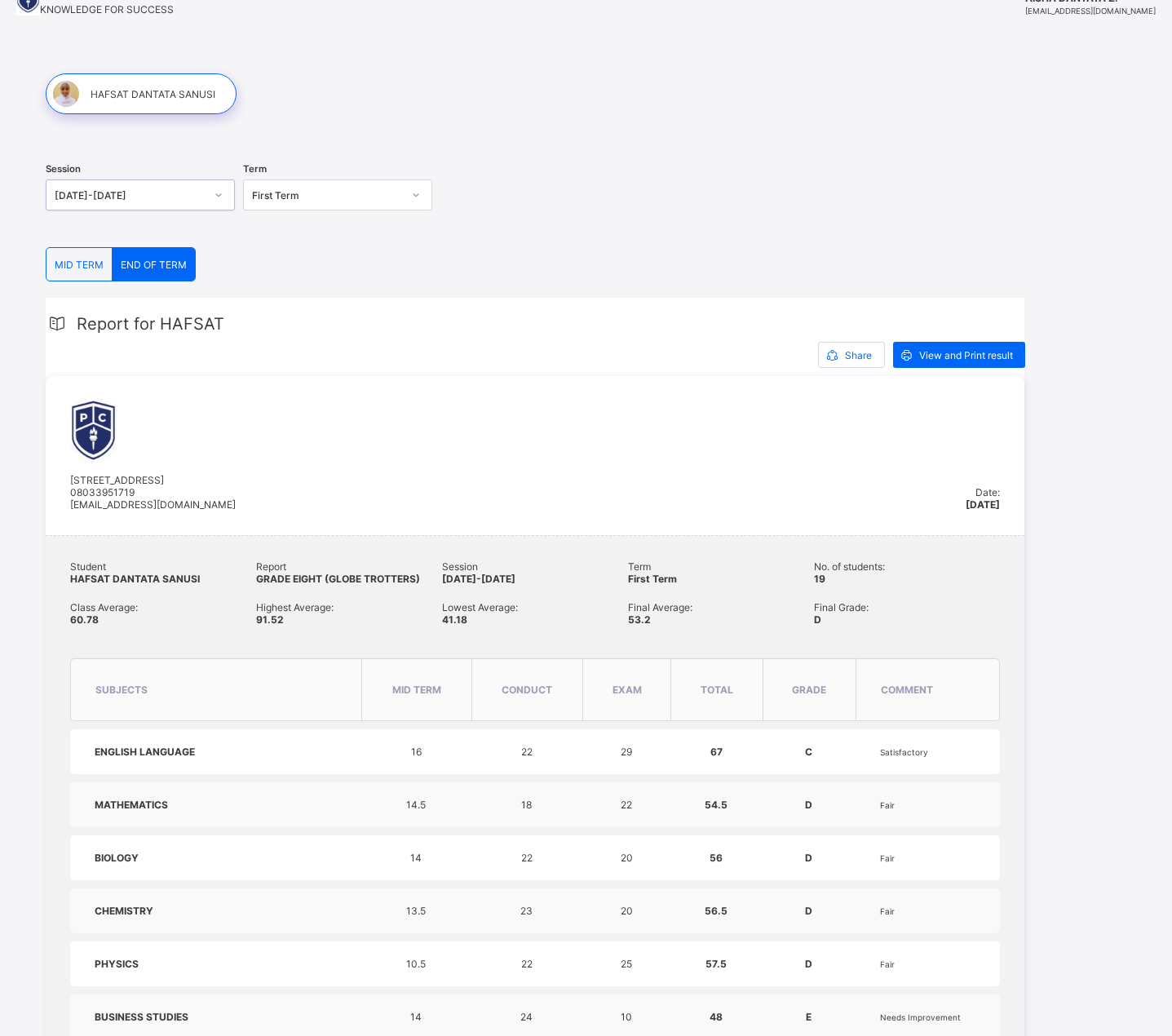
scroll to position [102, 0]
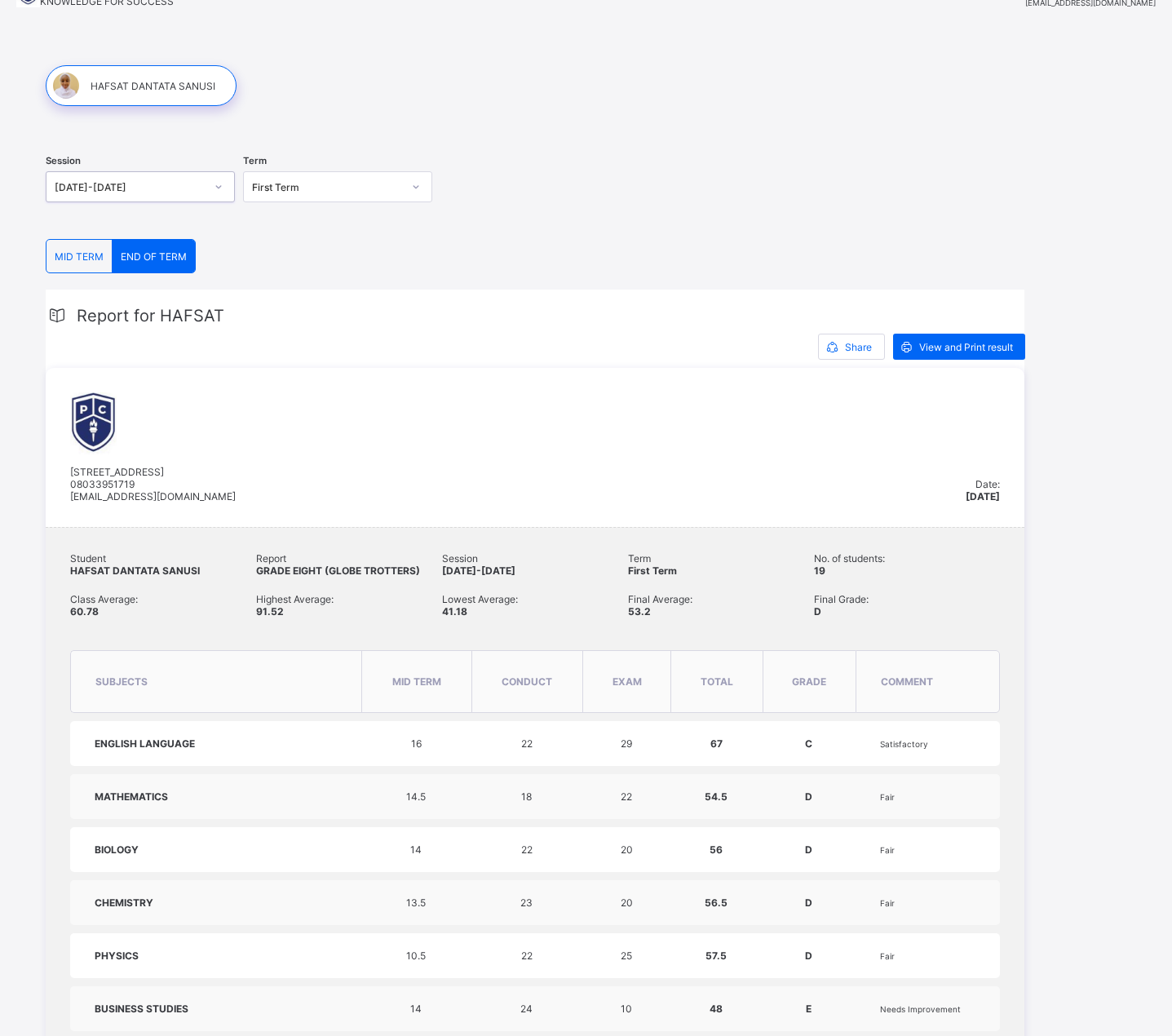
click at [418, 187] on icon at bounding box center [416, 187] width 10 height 17
click at [272, 248] on div "Second Term" at bounding box center [338, 248] width 187 height 26
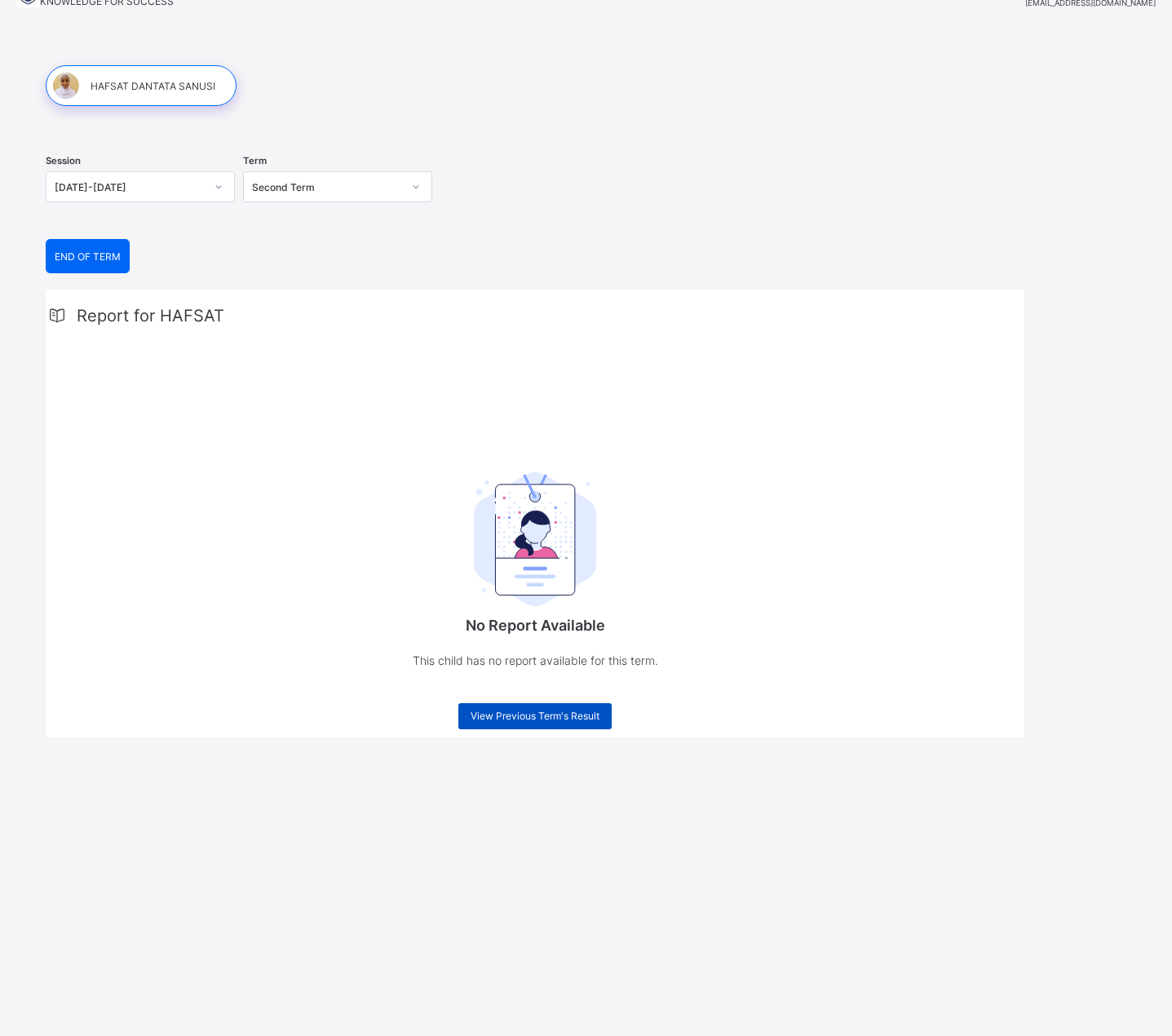
click at [522, 721] on span "View Previous Term's Result" at bounding box center [535, 716] width 129 height 12
click at [83, 260] on span "END OF TERM" at bounding box center [87, 256] width 66 height 12
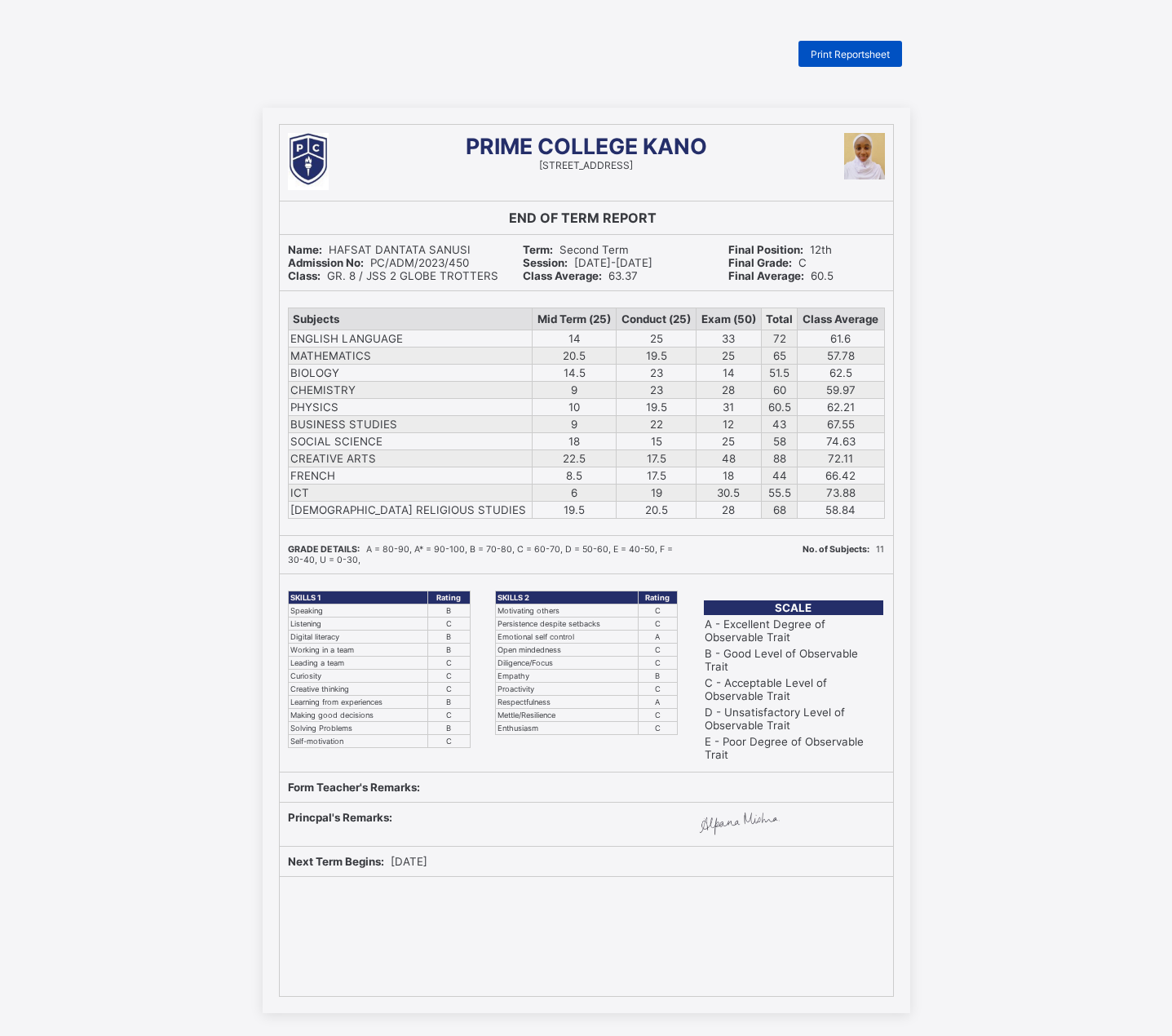
click at [847, 59] on span "Print Reportsheet" at bounding box center [850, 54] width 79 height 12
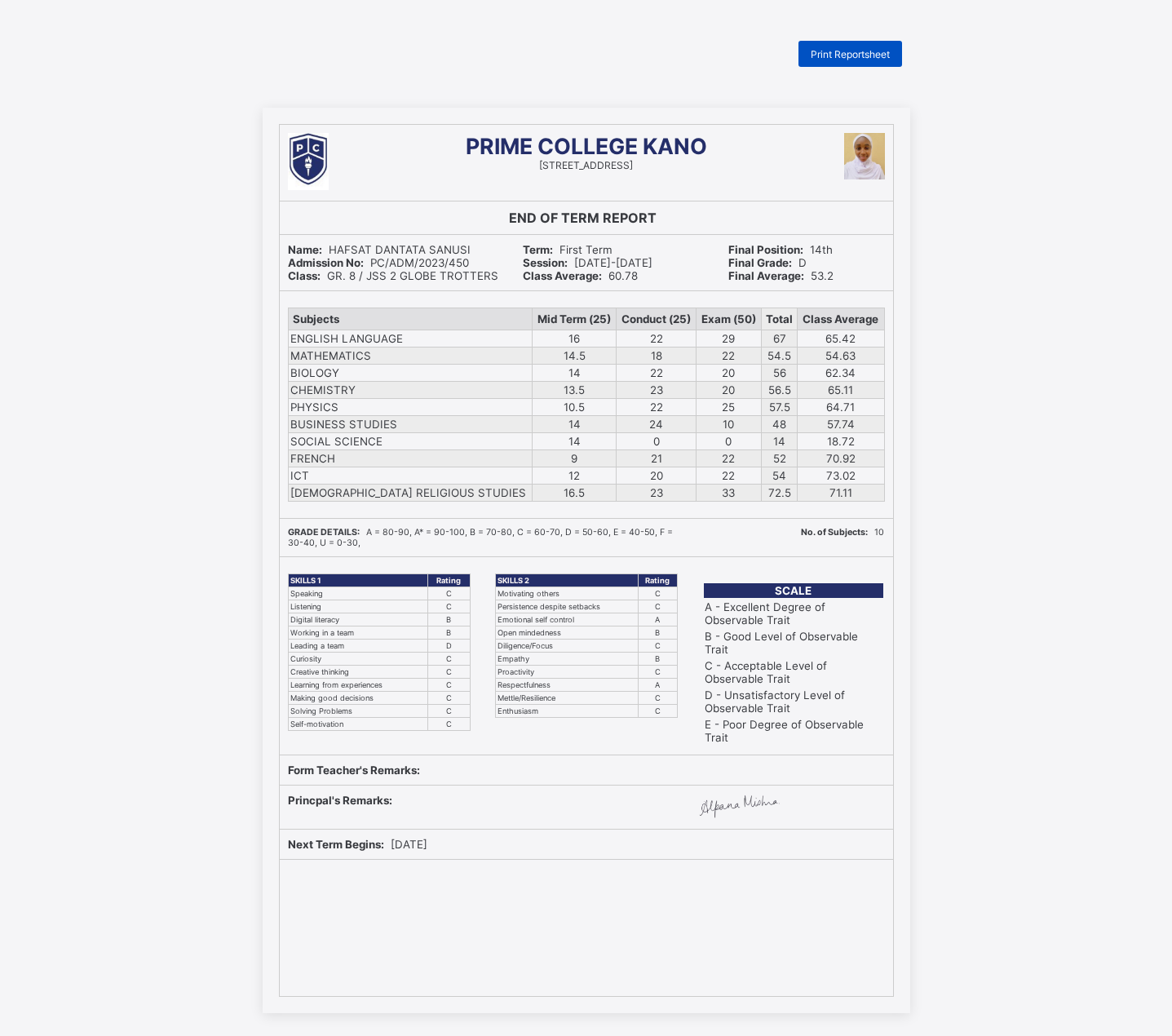
click at [849, 50] on span "Print Reportsheet" at bounding box center [850, 54] width 79 height 12
